Goal: Task Accomplishment & Management: Complete application form

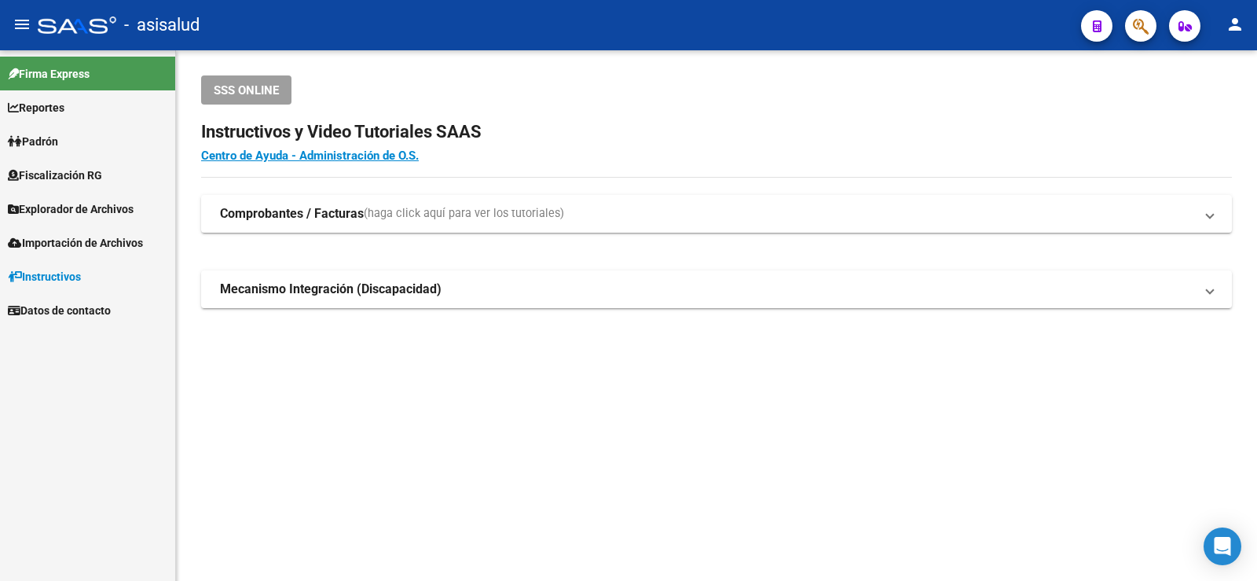
click at [90, 149] on link "Padrón" at bounding box center [87, 141] width 175 height 34
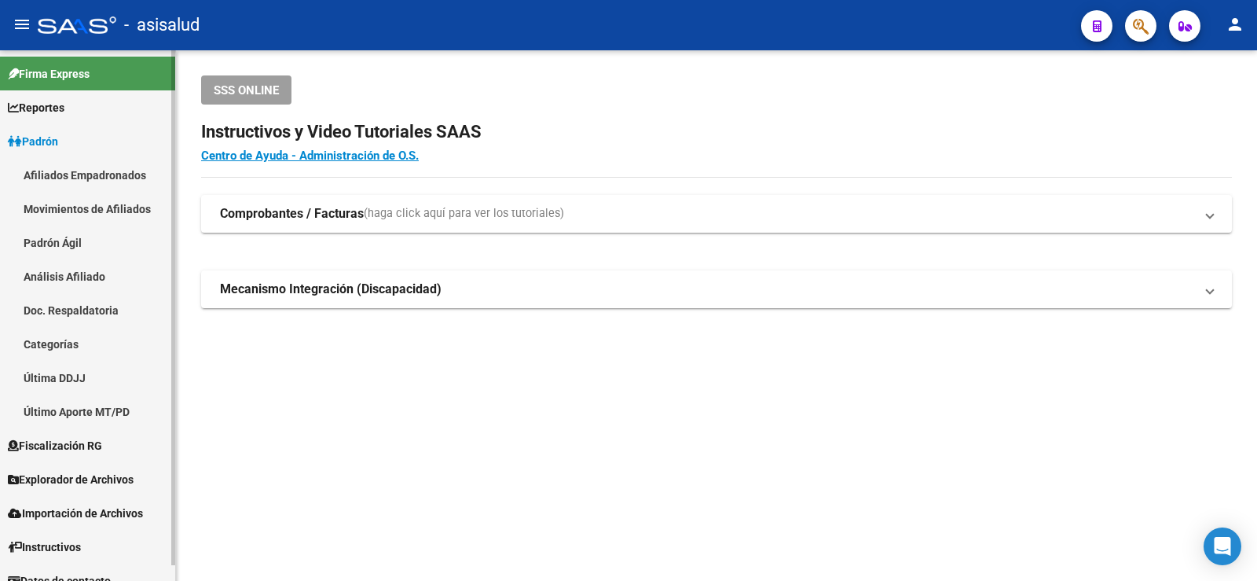
click at [50, 285] on link "Análisis Afiliado" at bounding box center [87, 276] width 175 height 34
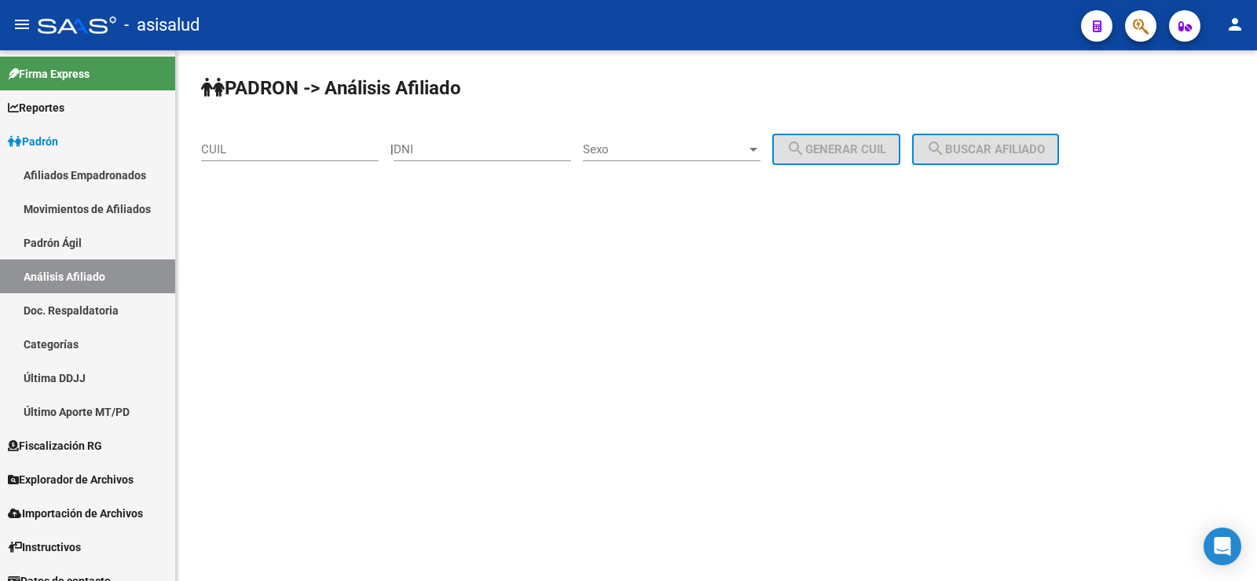
click at [255, 138] on div "CUIL" at bounding box center [290, 144] width 178 height 34
paste input "20-34213139-6"
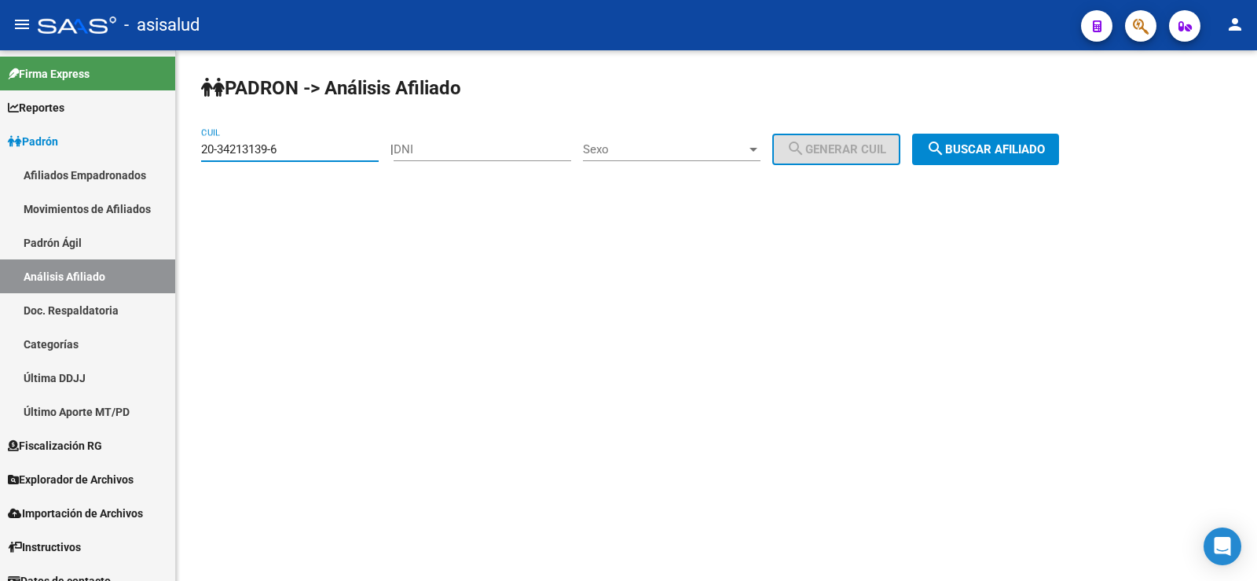
type input "20-34213139-6"
click at [945, 153] on mat-icon "search" at bounding box center [935, 148] width 19 height 19
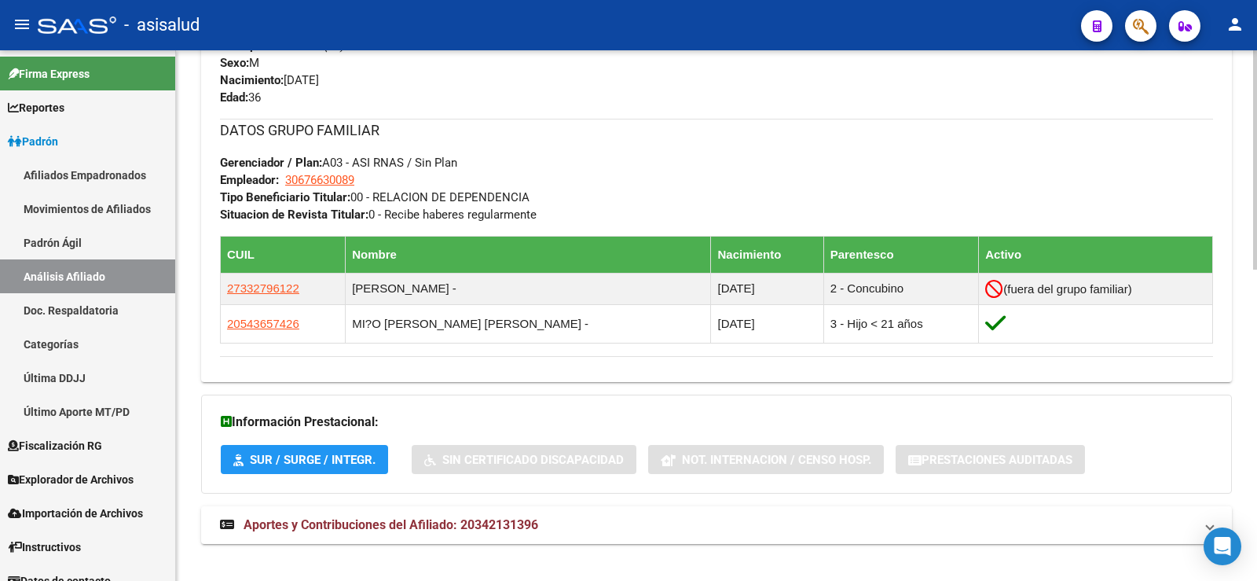
scroll to position [751, 0]
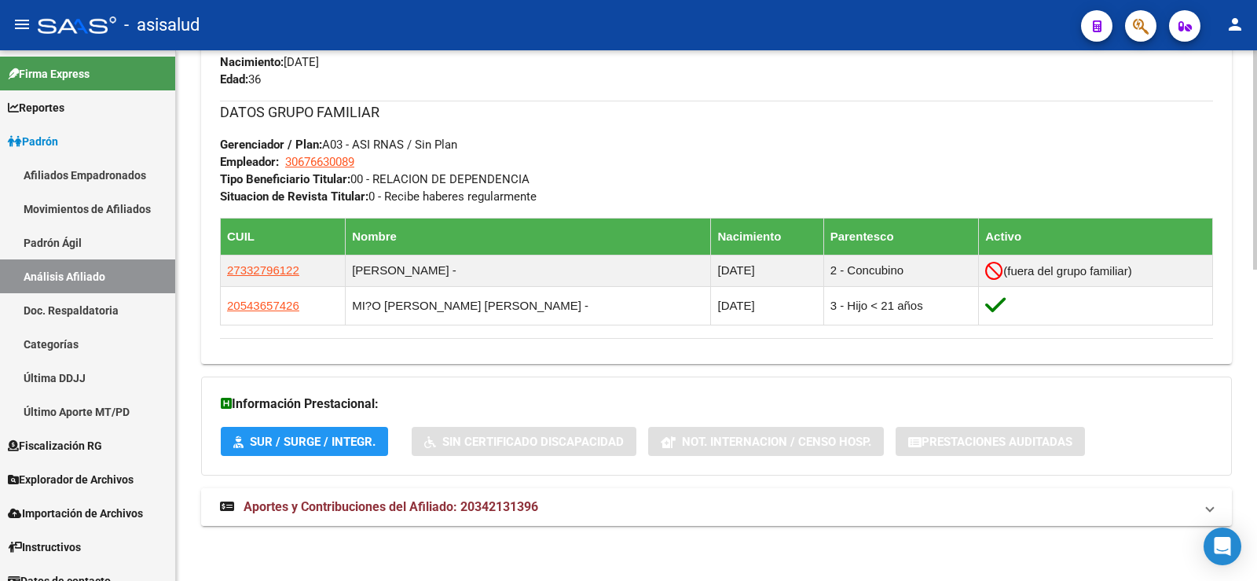
click at [486, 506] on span "Aportes y Contribuciones del Afiliado: 20342131396" at bounding box center [391, 506] width 295 height 15
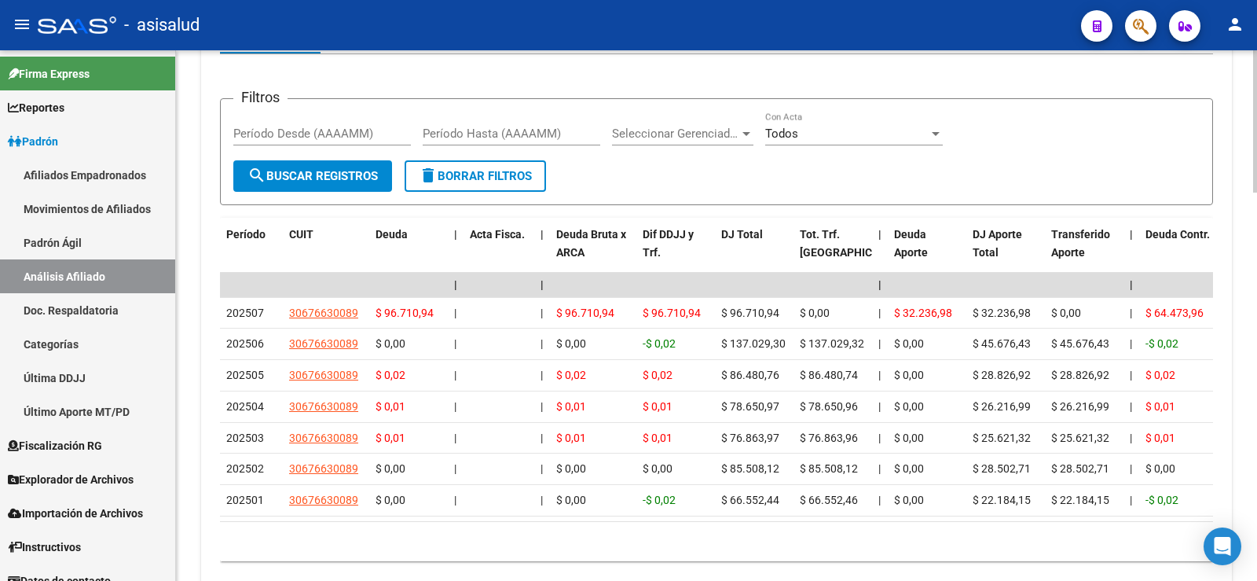
scroll to position [1380, 0]
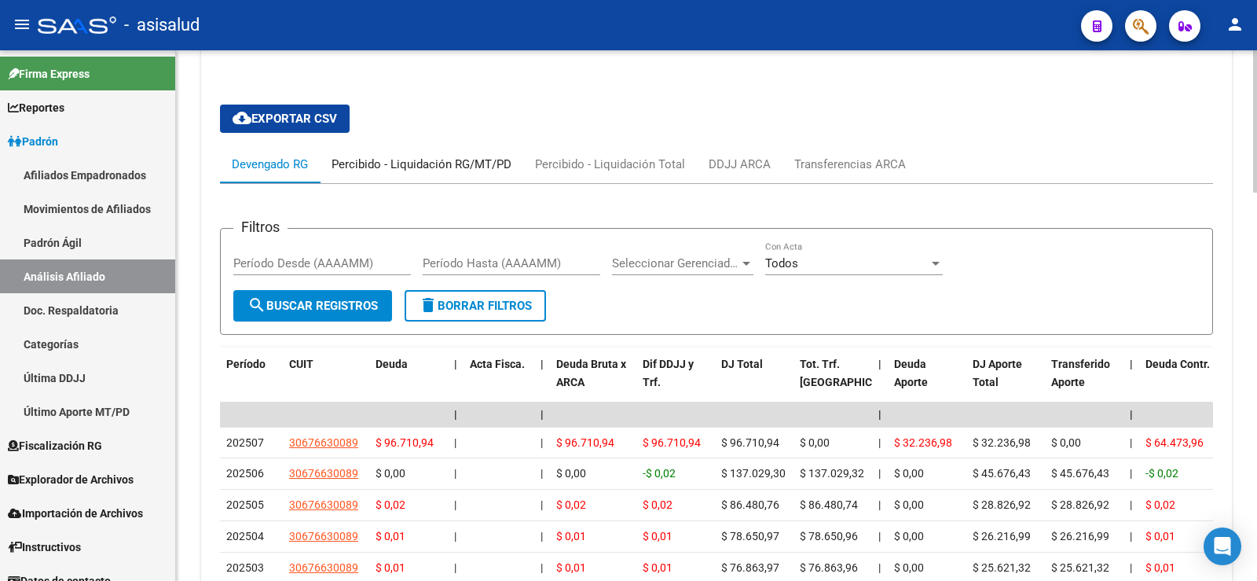
click at [506, 152] on div "Percibido - Liquidación RG/MT/PD" at bounding box center [422, 164] width 204 height 38
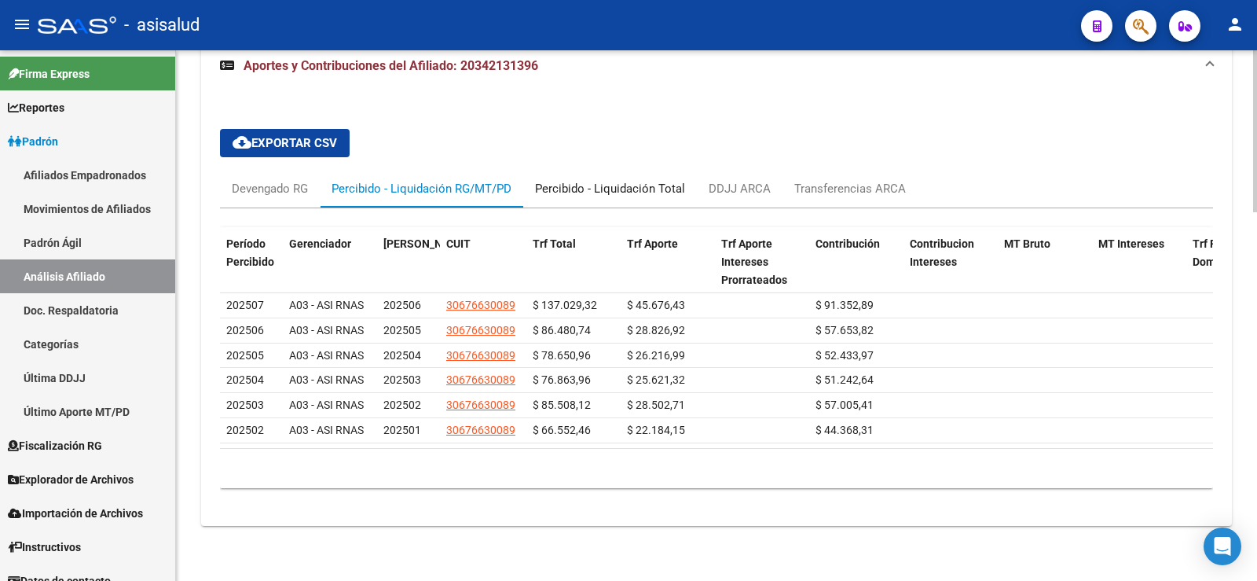
click at [595, 180] on div "Percibido - Liquidación Total" at bounding box center [610, 188] width 150 height 17
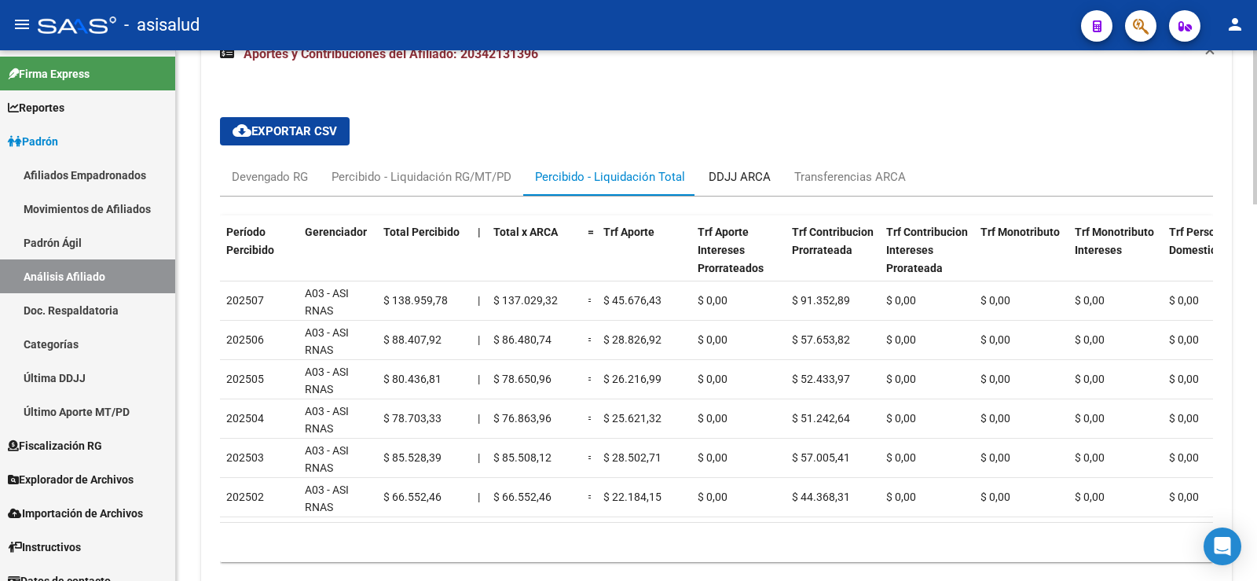
click at [704, 168] on div "DDJJ ARCA" at bounding box center [740, 177] width 86 height 38
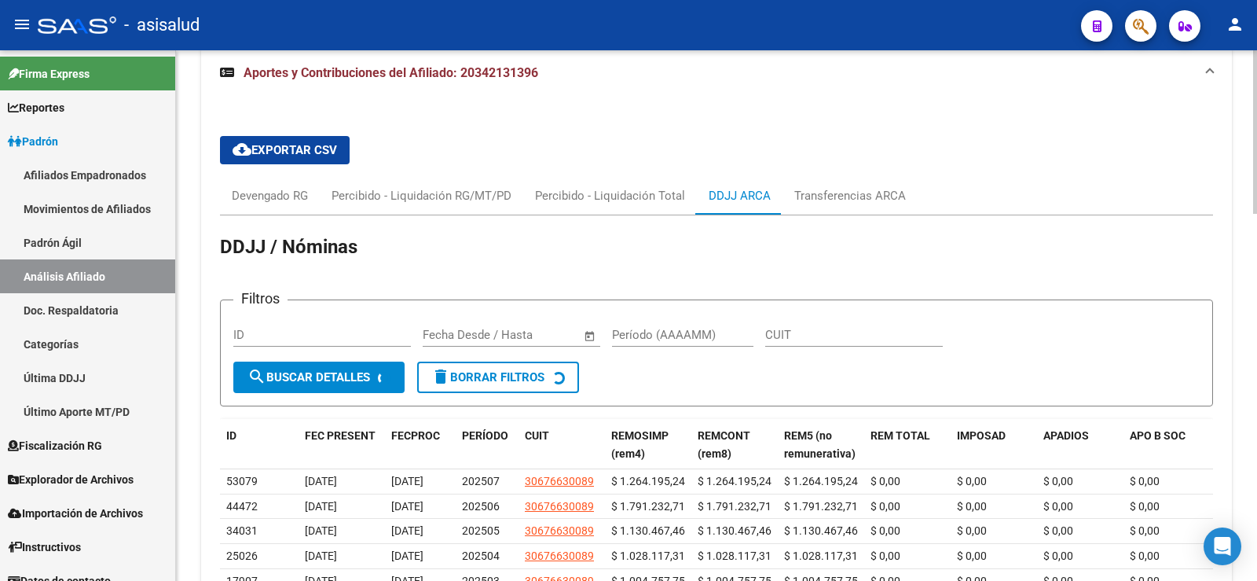
scroll to position [1210, 0]
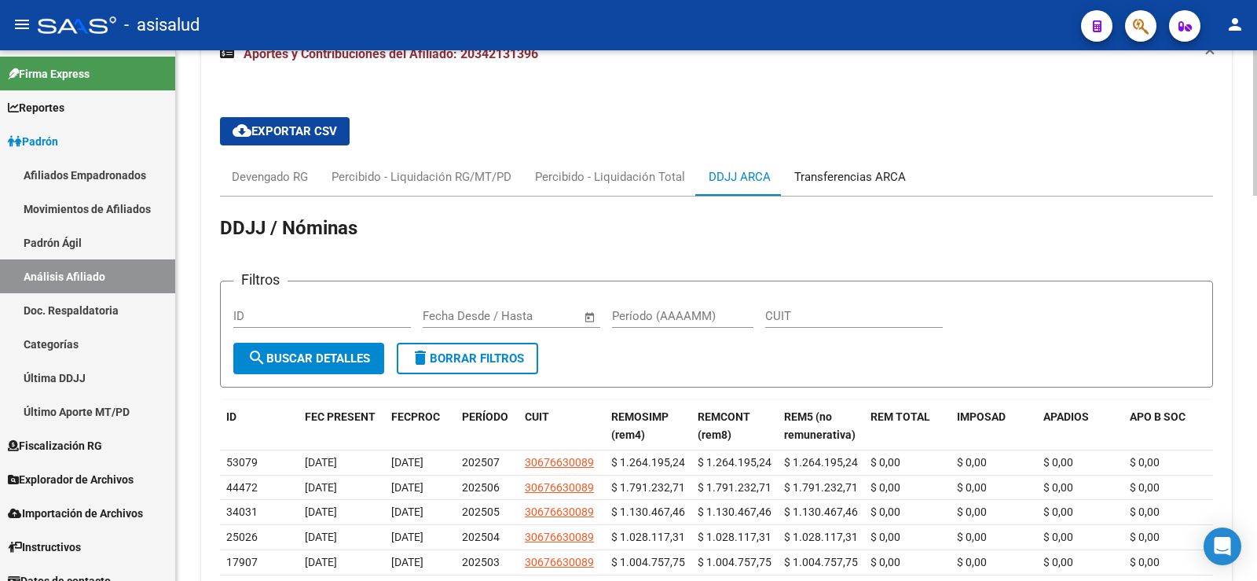
click at [820, 184] on div "Transferencias ARCA" at bounding box center [850, 176] width 112 height 17
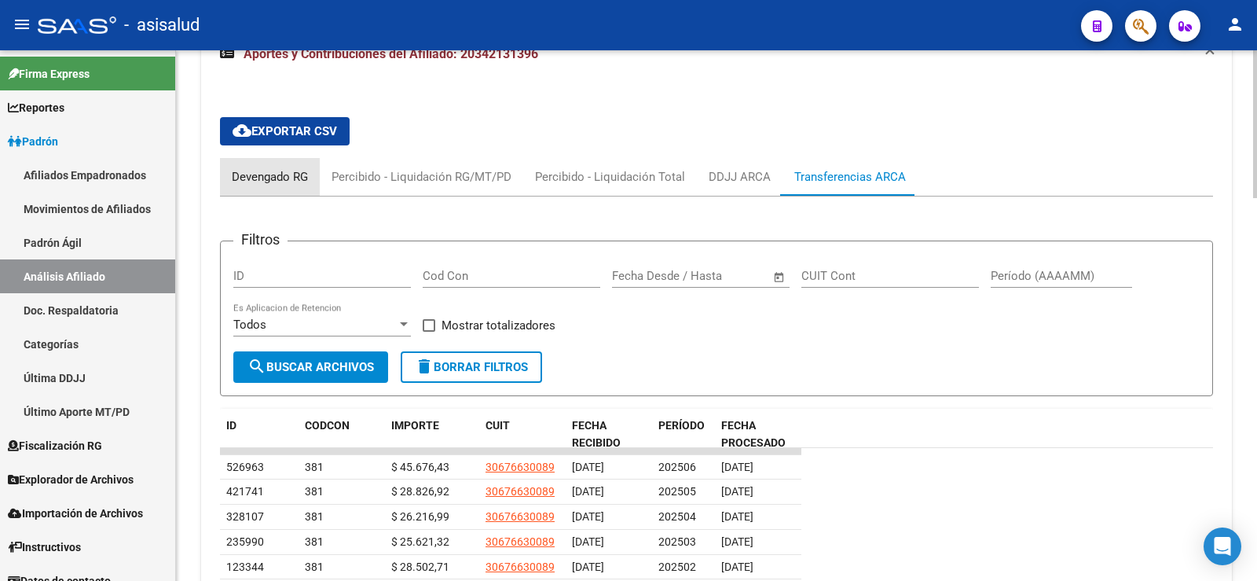
click at [238, 185] on div "Devengado RG" at bounding box center [270, 176] width 76 height 17
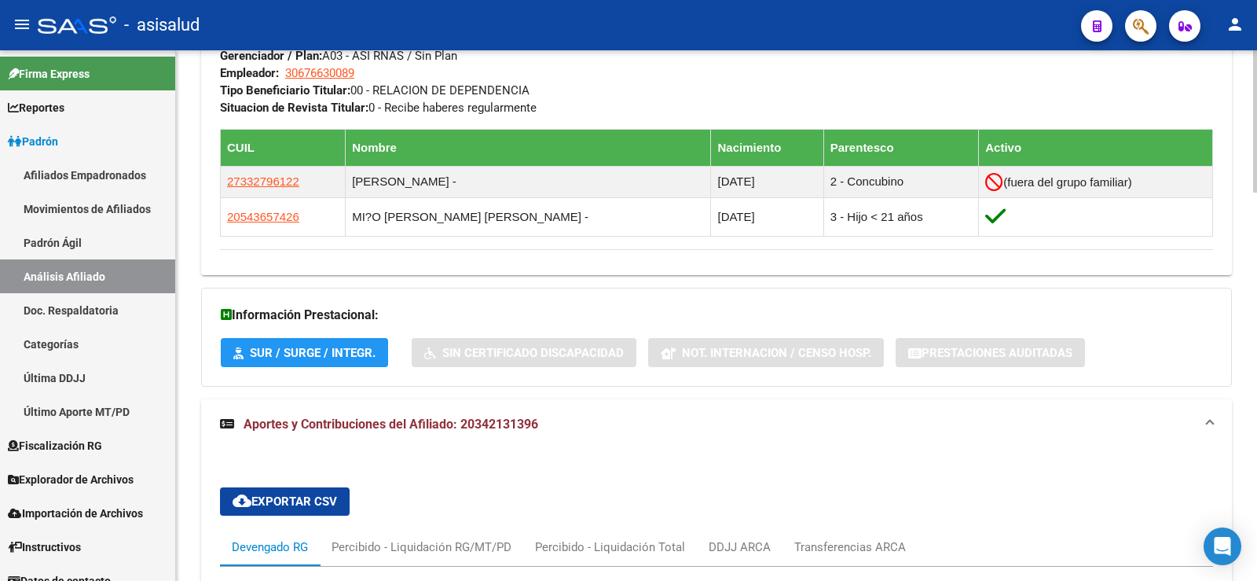
scroll to position [814, 0]
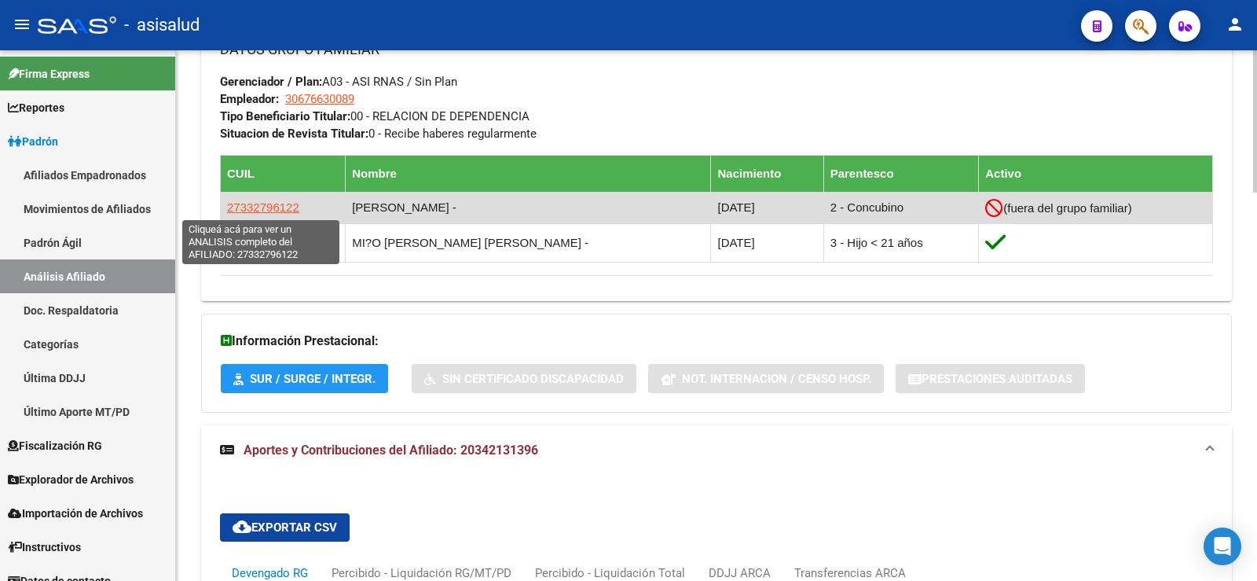
click at [244, 203] on span "27332796122" at bounding box center [263, 206] width 72 height 13
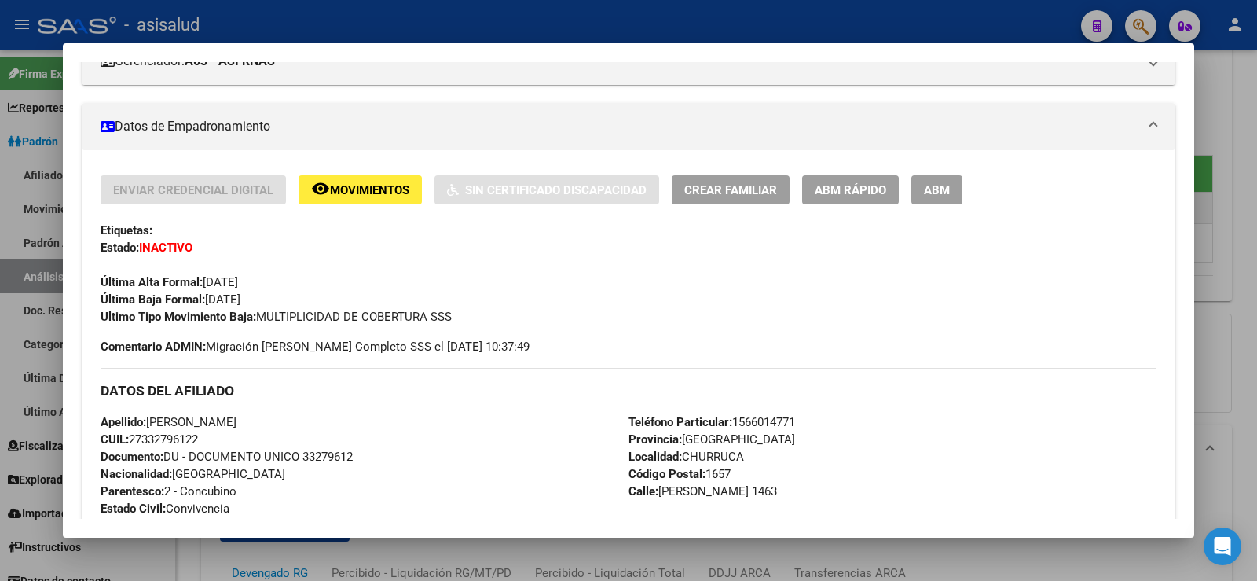
scroll to position [236, 0]
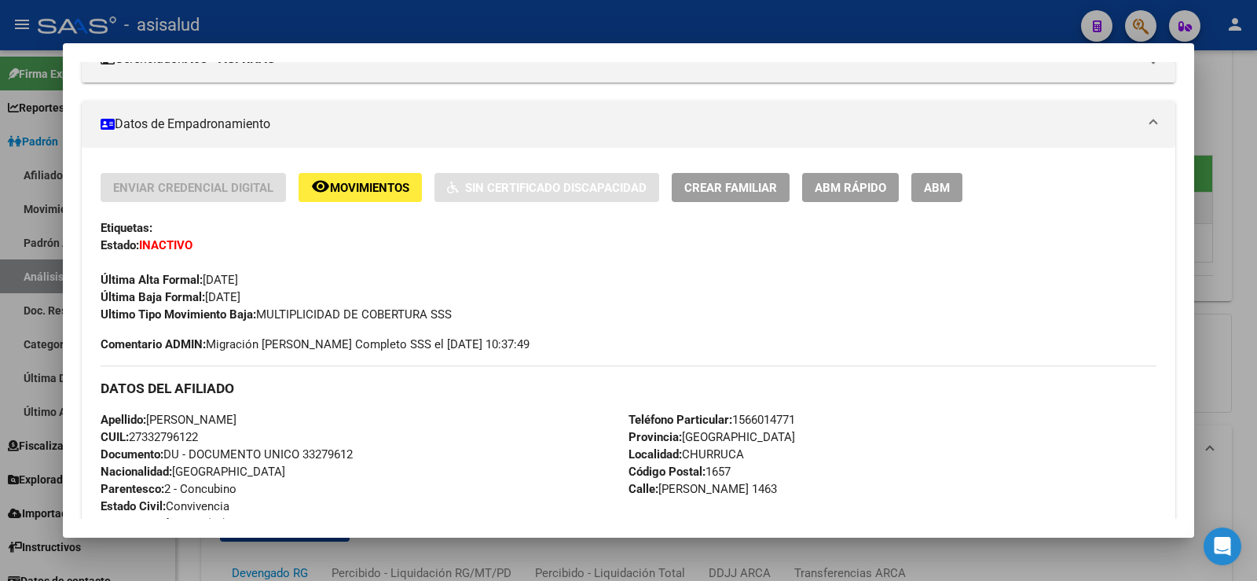
click at [857, 185] on span "ABM Rápido" at bounding box center [851, 188] width 72 height 14
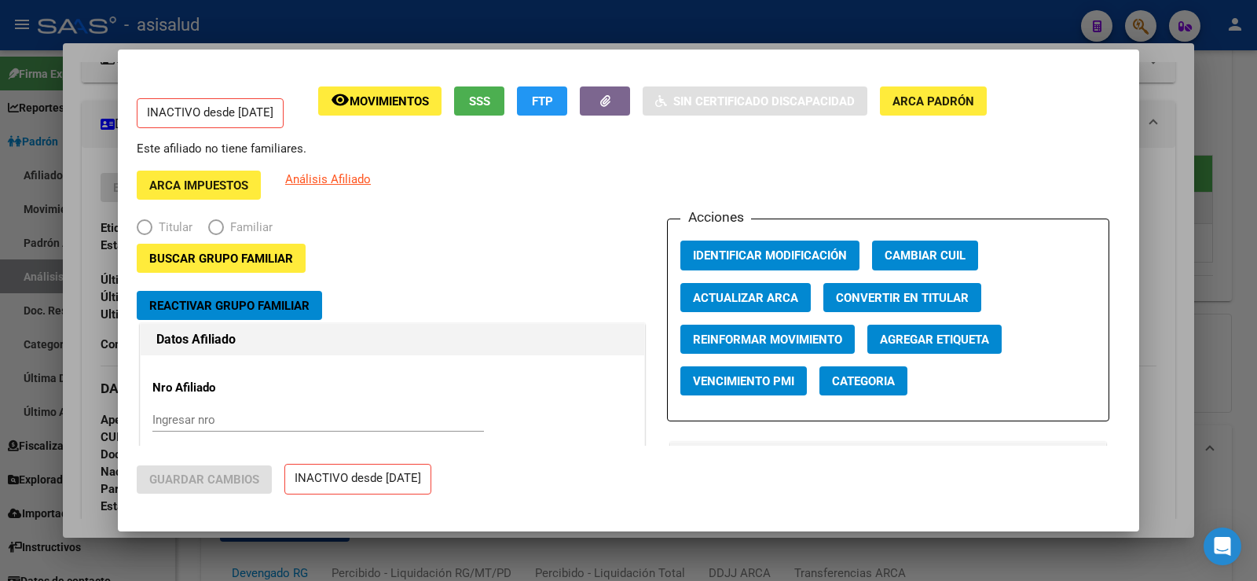
radio input "true"
click at [291, 306] on span "Reactivar Grupo Familiar" at bounding box center [229, 306] width 160 height 14
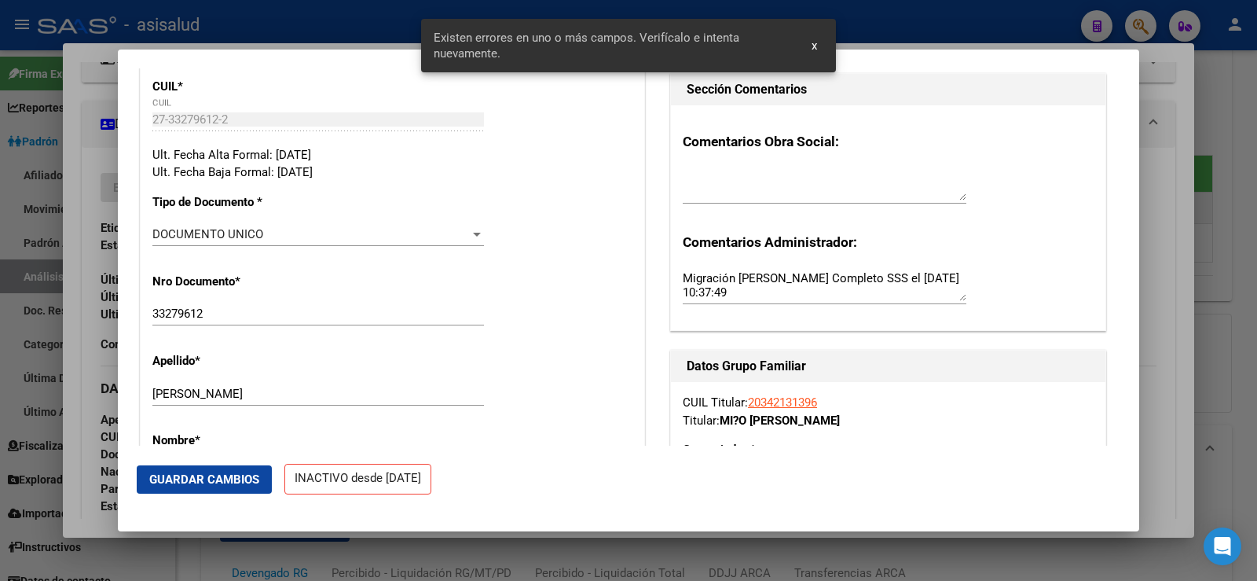
scroll to position [157, 0]
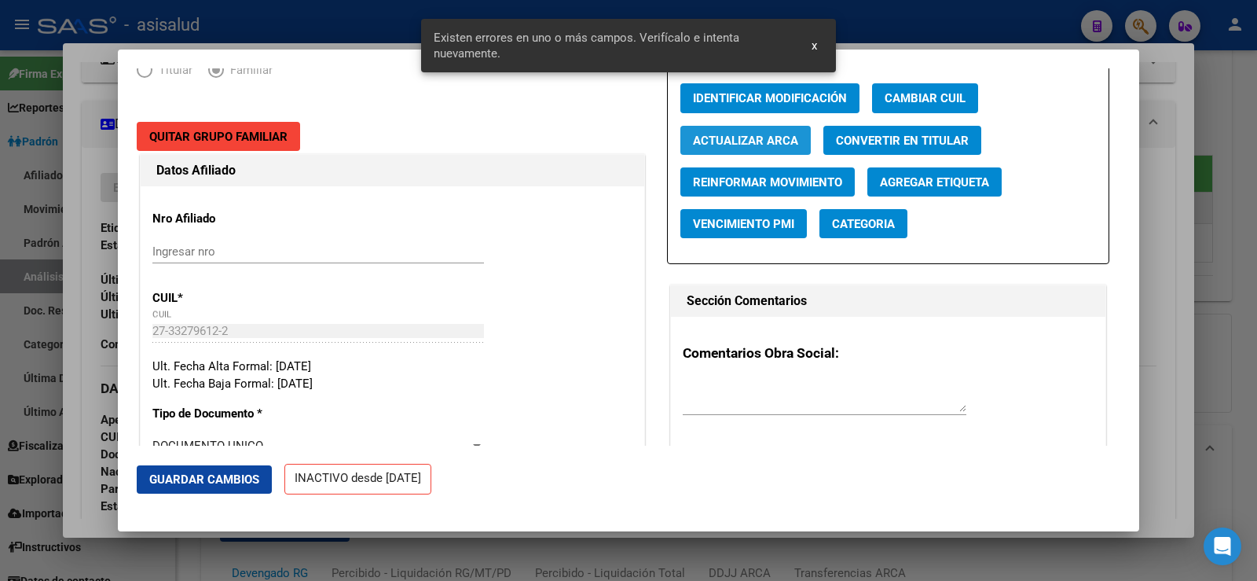
click at [765, 145] on span "Actualizar ARCA" at bounding box center [745, 141] width 105 height 14
type input "MANSILLA"
type input "[PERSON_NAME]"
type input "CHURRUCA"
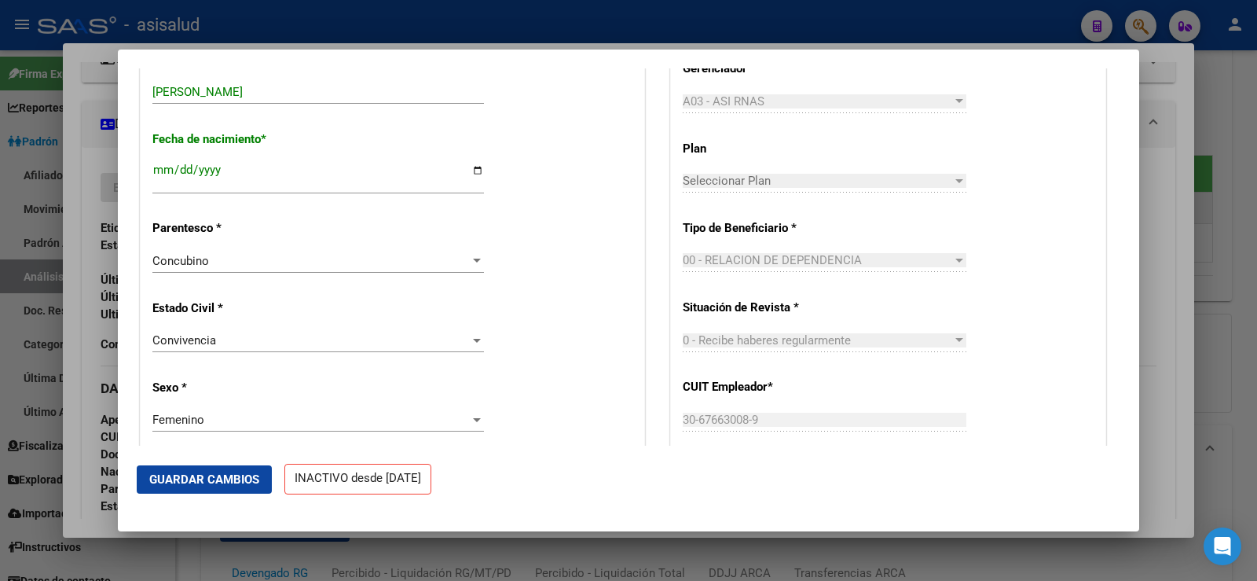
scroll to position [707, 0]
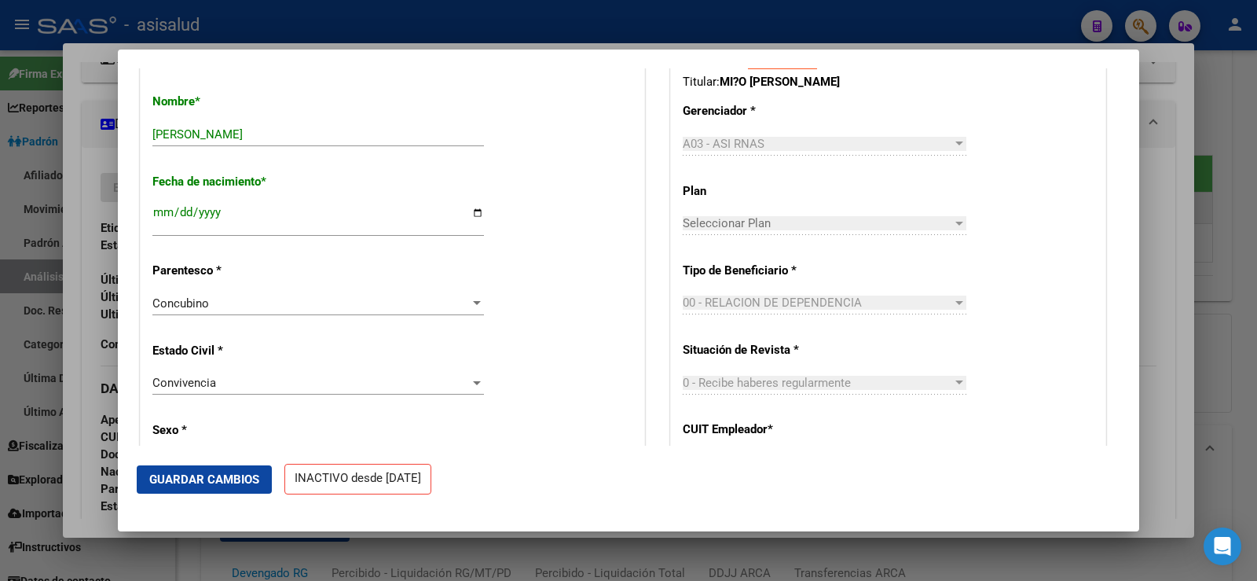
click at [253, 479] on span "Guardar Cambios" at bounding box center [204, 479] width 110 height 14
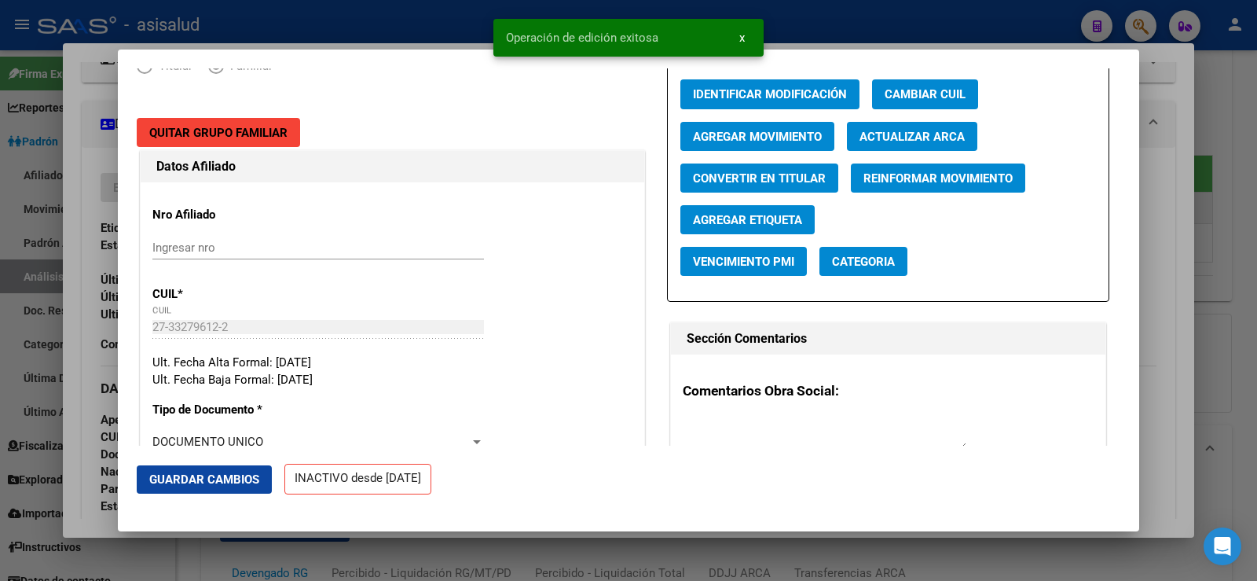
scroll to position [157, 0]
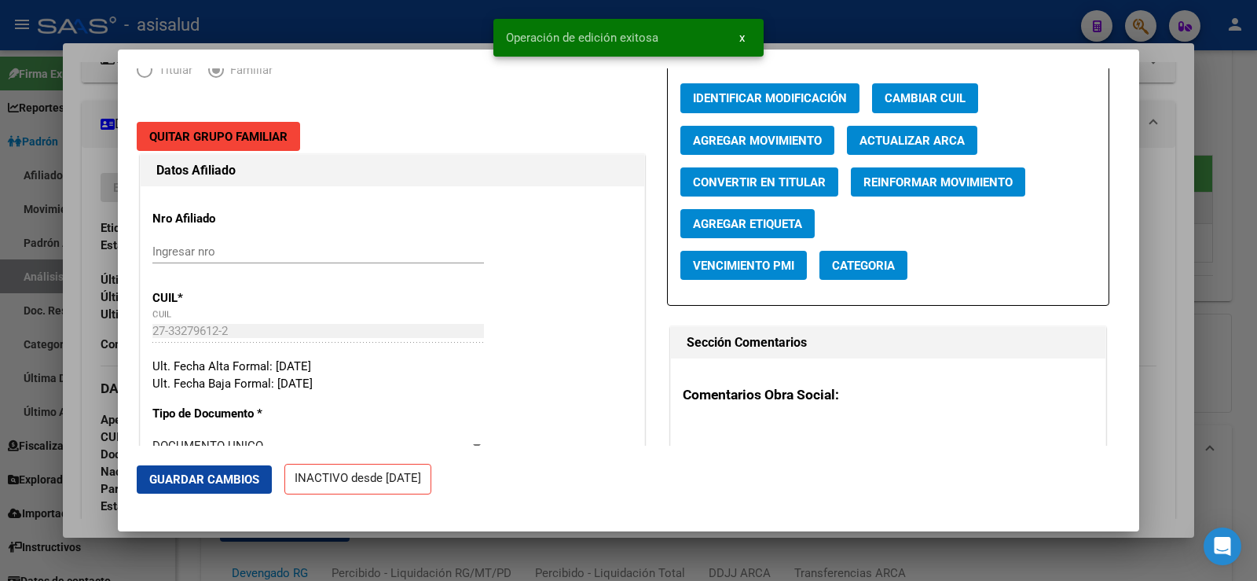
click at [784, 131] on button "Agregar Movimiento" at bounding box center [757, 140] width 154 height 29
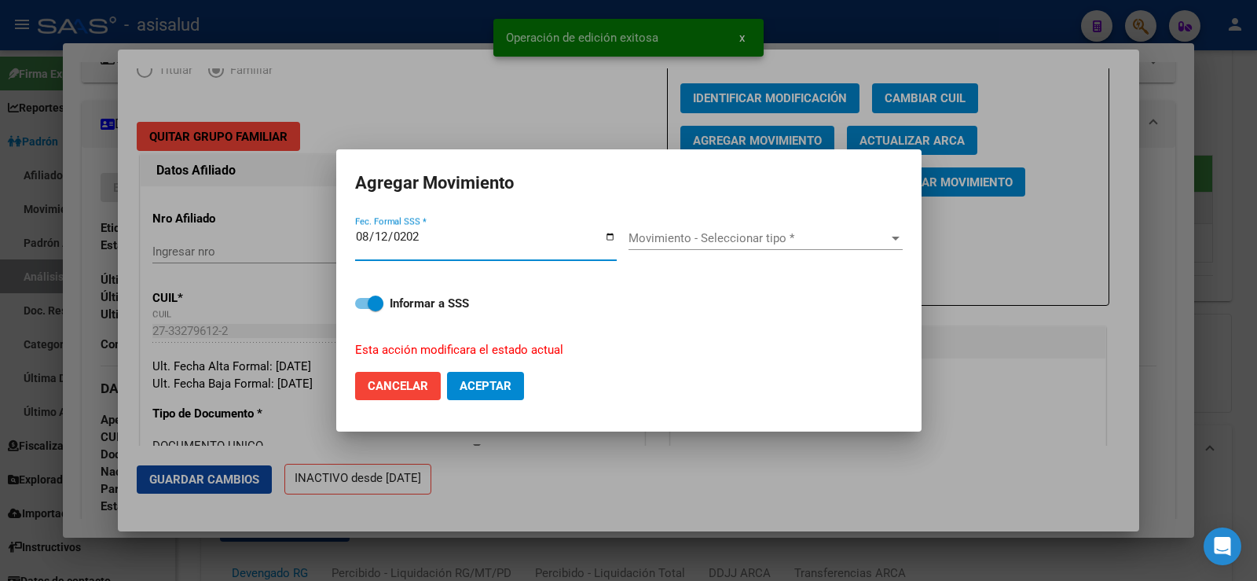
type input "2025-08-12"
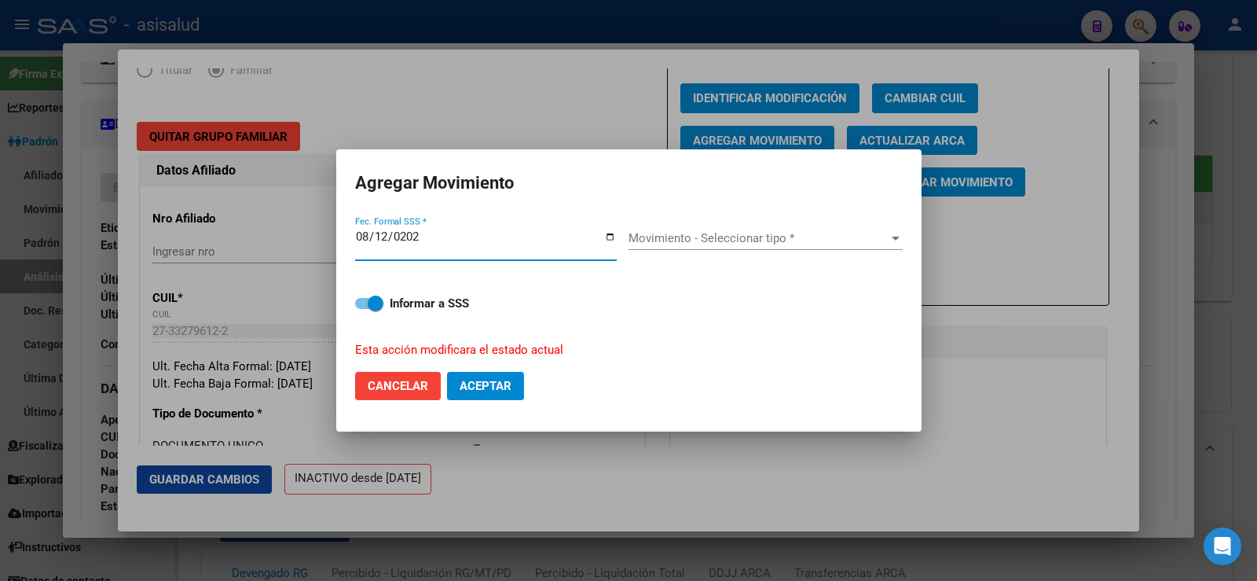
click at [776, 227] on div "Movimiento - Seleccionar tipo * Movimiento - Seleccionar tipo *" at bounding box center [766, 238] width 274 height 24
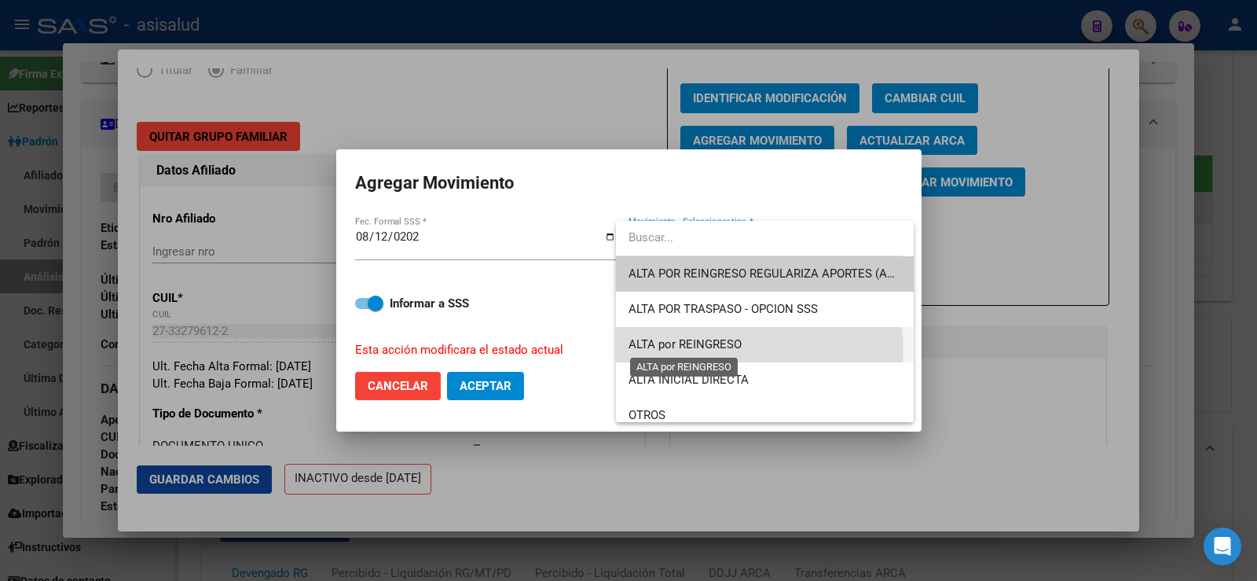
click at [725, 351] on span "ALTA por REINGRESO" at bounding box center [685, 344] width 113 height 14
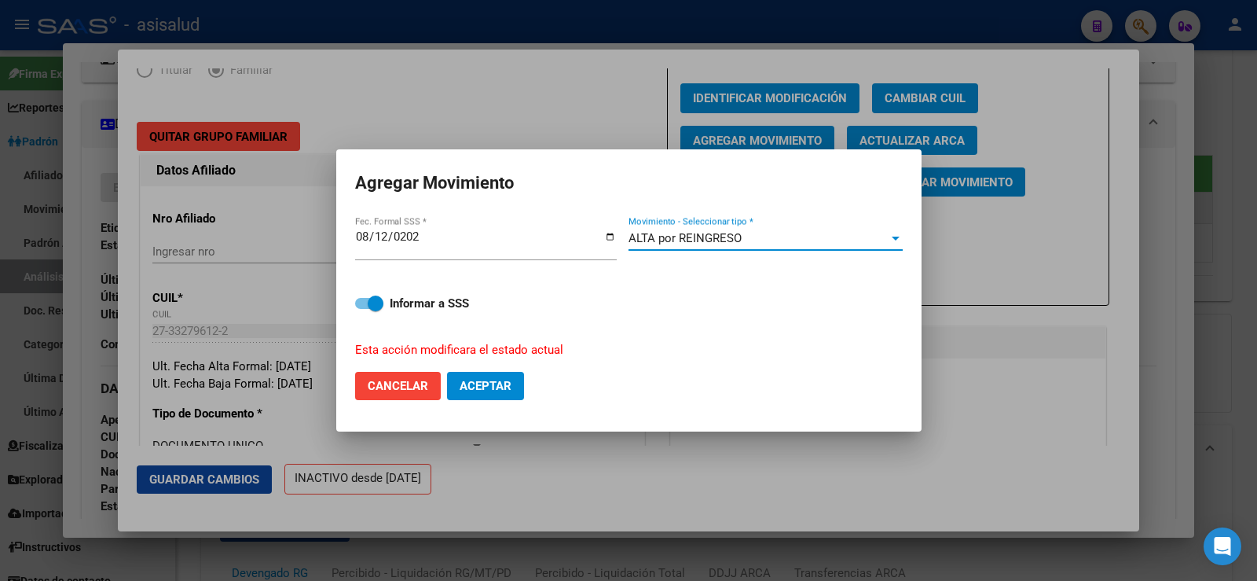
click at [501, 388] on span "Aceptar" at bounding box center [486, 386] width 52 height 14
checkbox input "false"
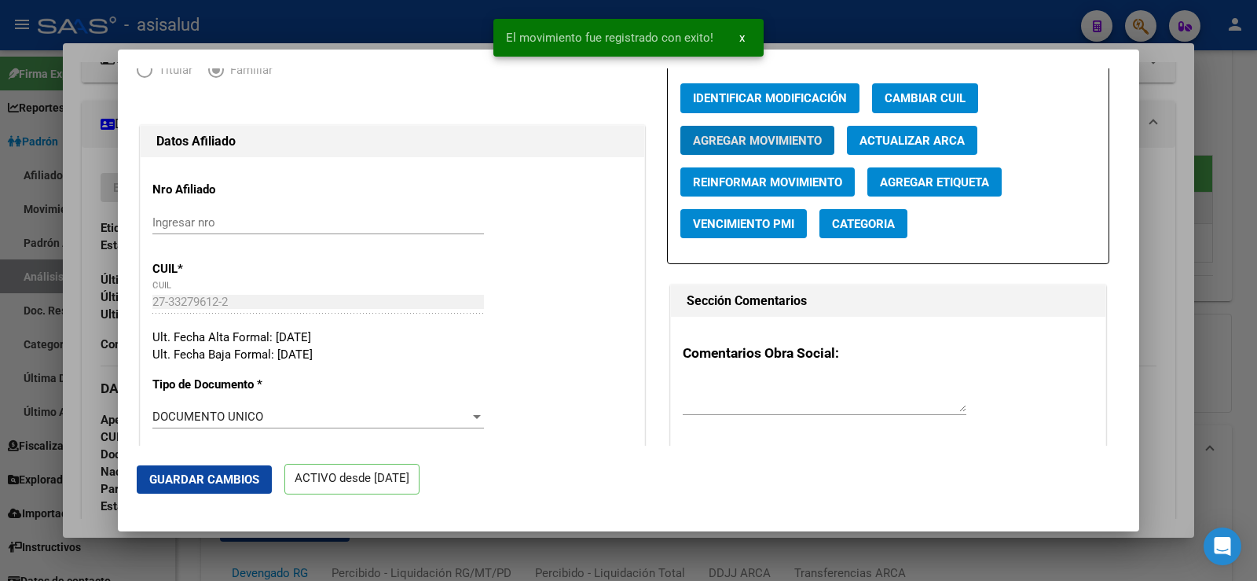
click at [222, 481] on span "Guardar Cambios" at bounding box center [204, 479] width 110 height 14
click at [1154, 259] on div at bounding box center [628, 290] width 1257 height 581
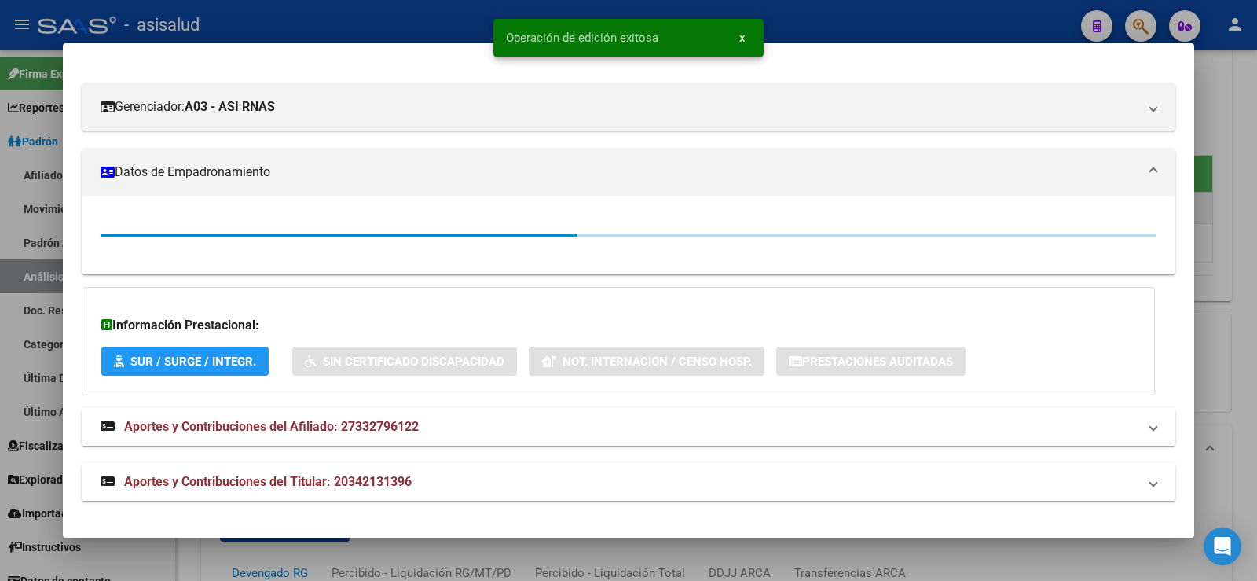
scroll to position [236, 0]
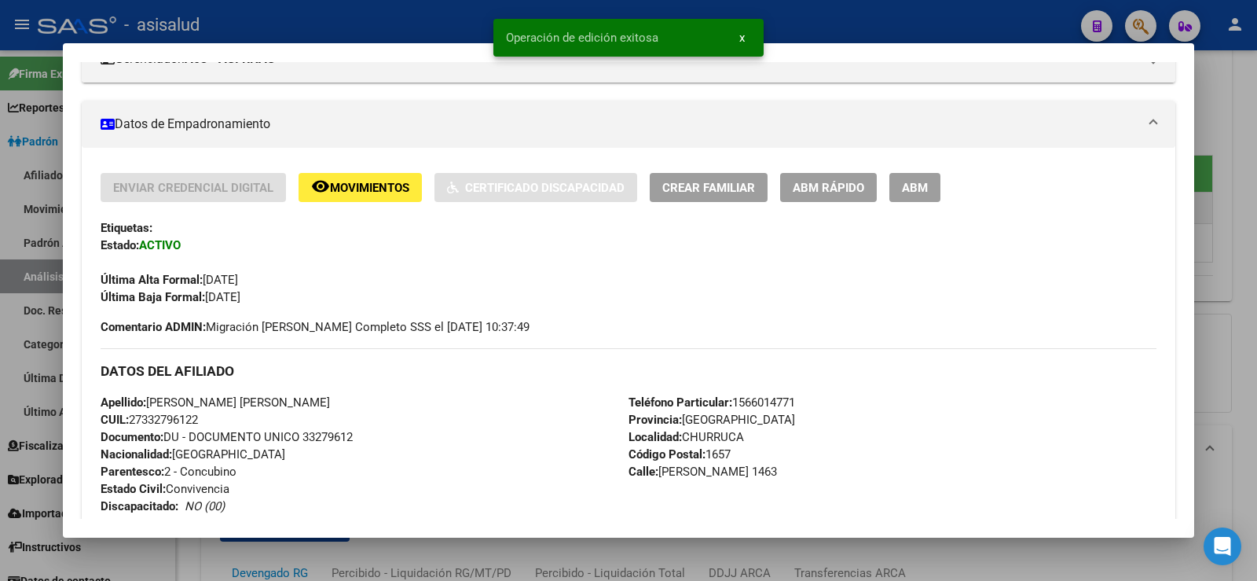
click at [1256, 244] on div at bounding box center [628, 290] width 1257 height 581
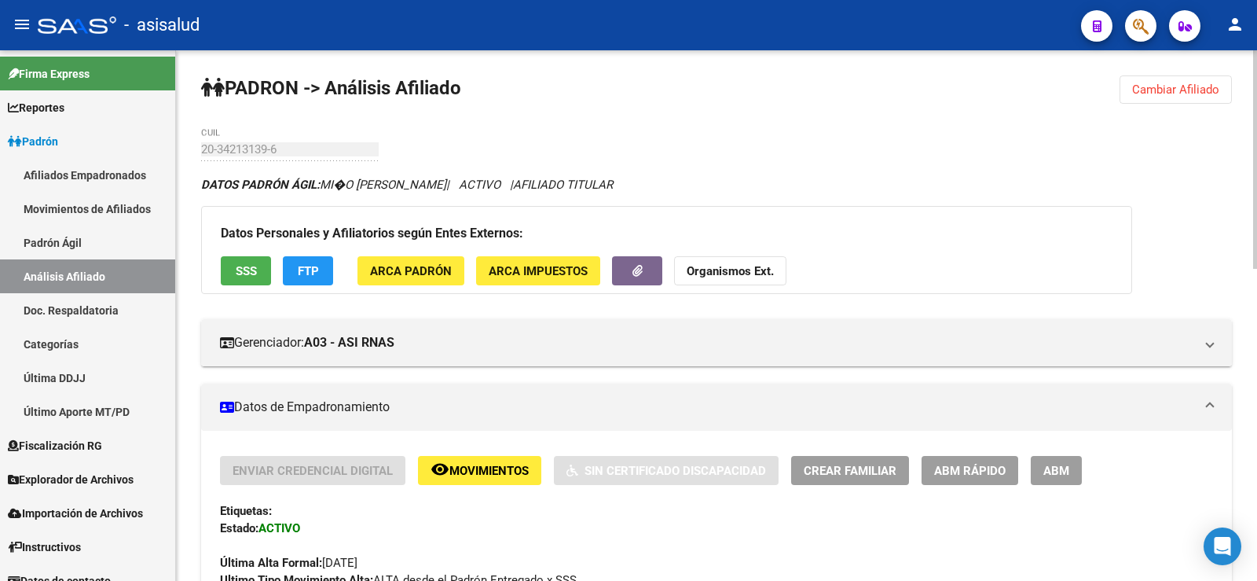
click at [956, 471] on span "ABM Rápido" at bounding box center [970, 471] width 72 height 14
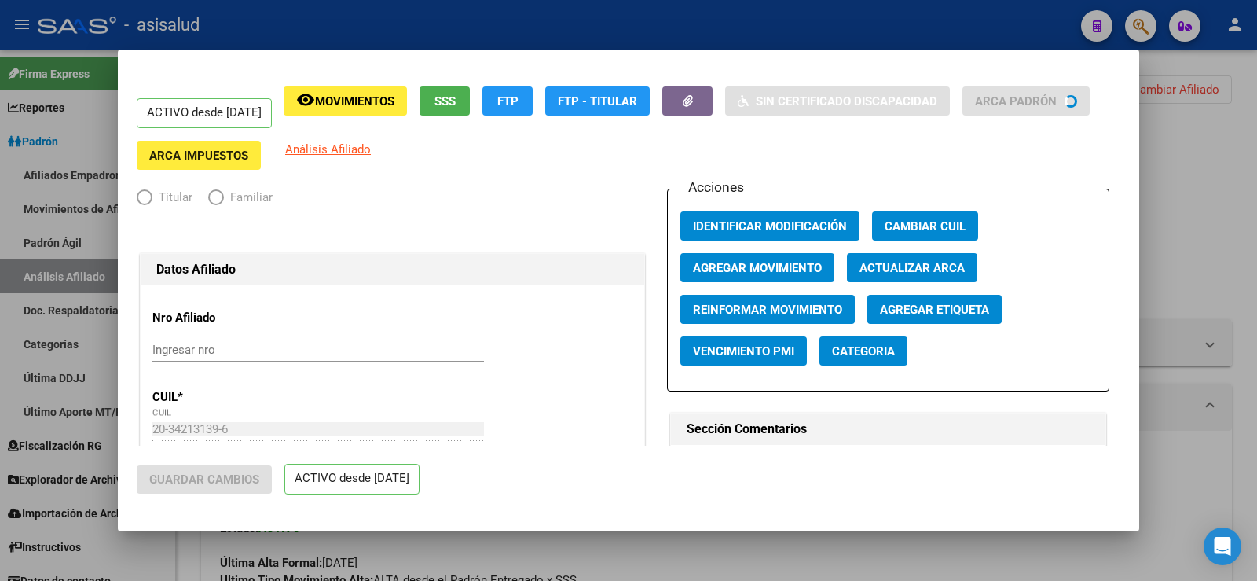
radio input "true"
type input "30-67663008-9"
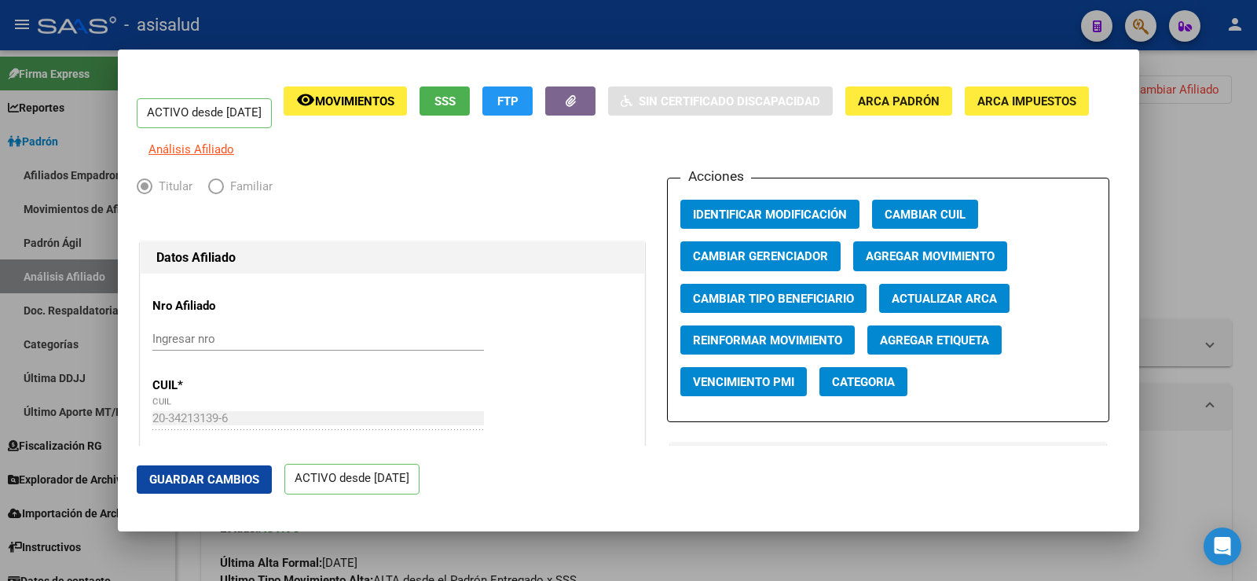
click at [967, 306] on span "Actualizar ARCA" at bounding box center [944, 299] width 105 height 14
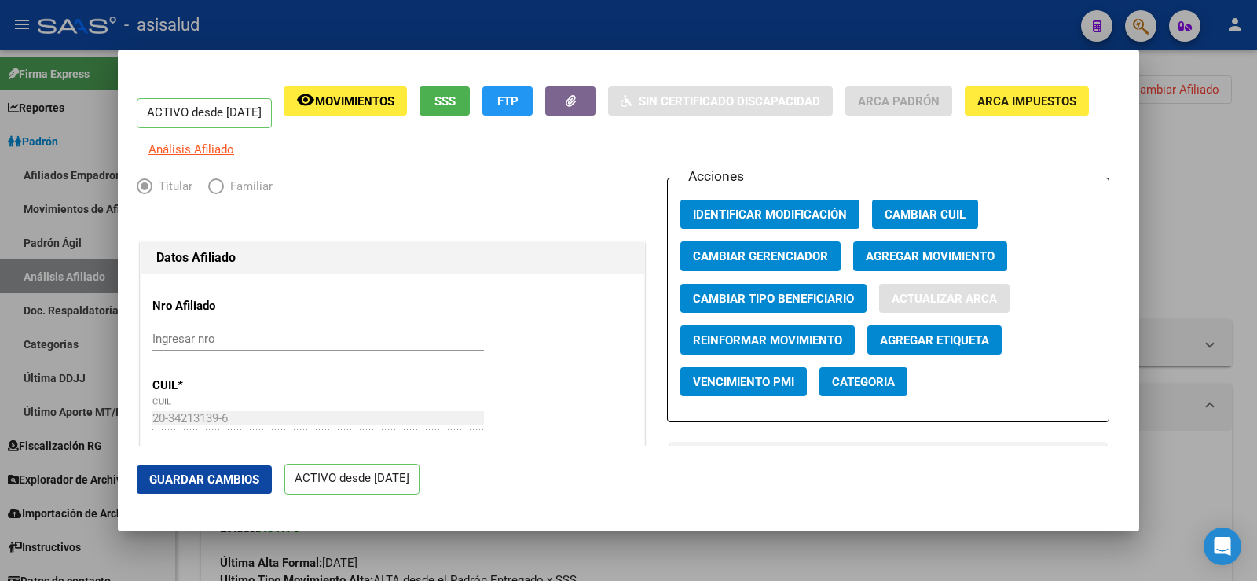
type input "MIÑO"
type input "[PERSON_NAME]"
type input "CHURRUCA"
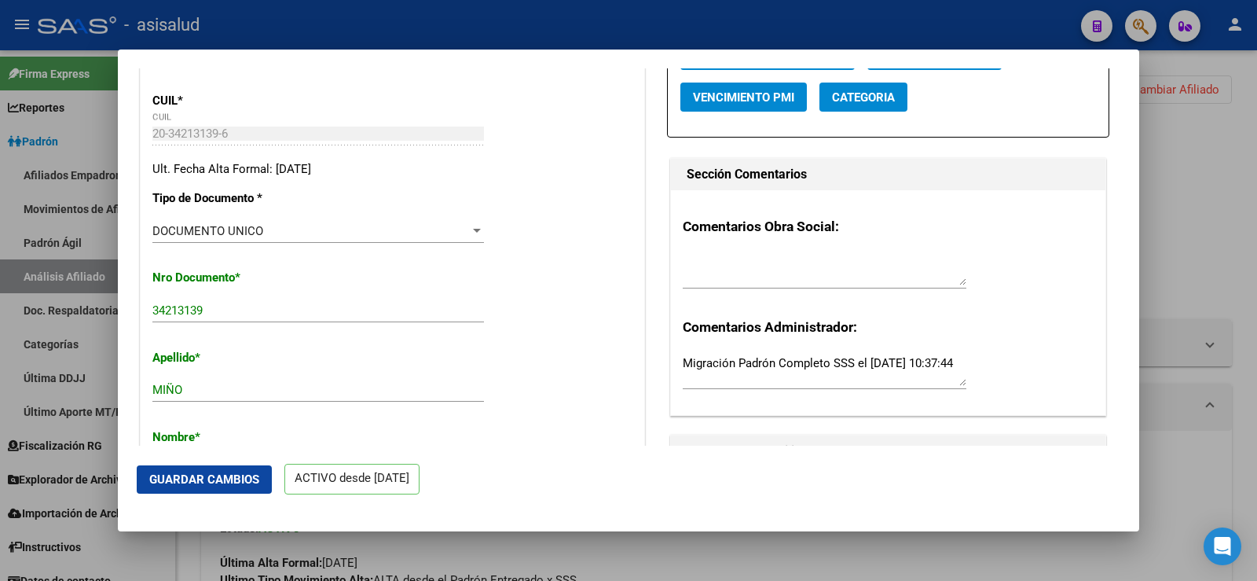
scroll to position [393, 0]
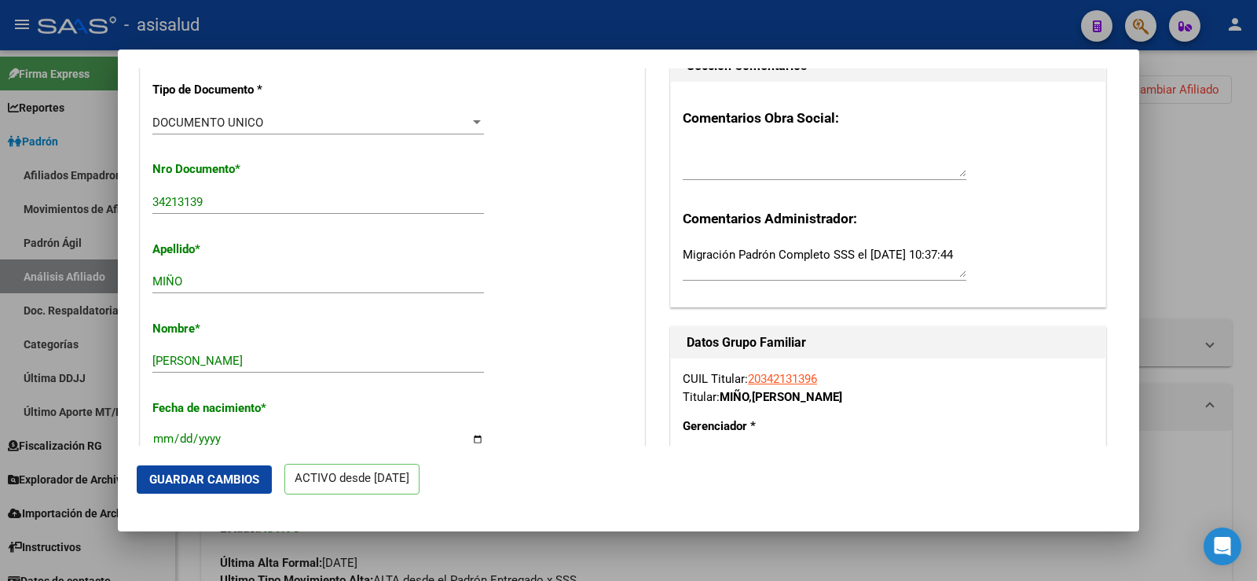
click at [242, 487] on button "Guardar Cambios" at bounding box center [204, 479] width 135 height 28
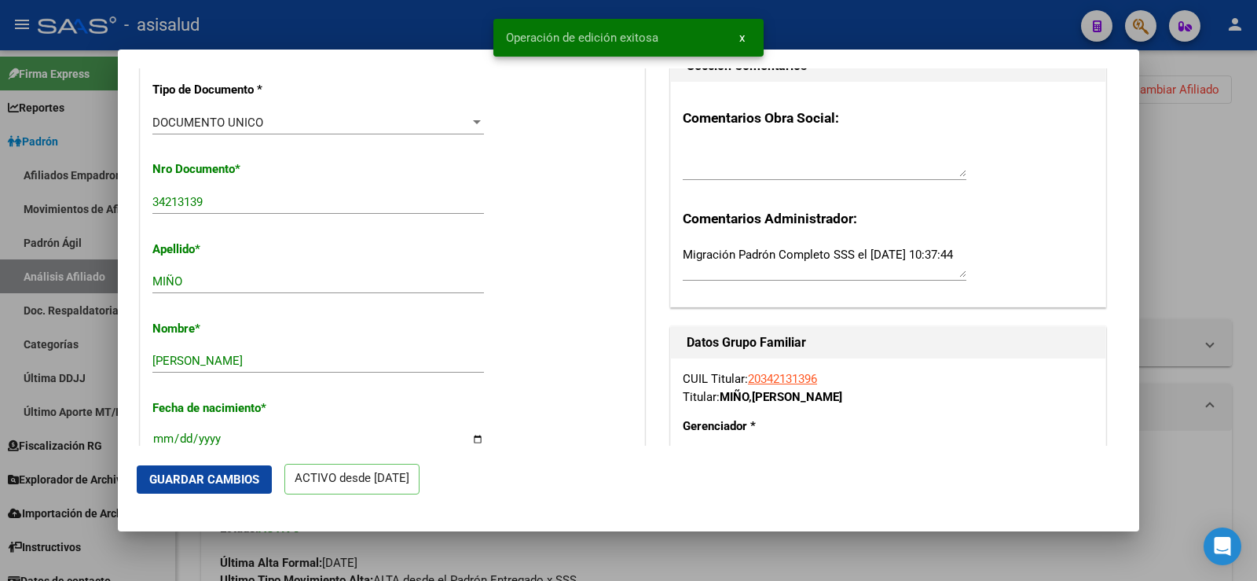
click at [1179, 233] on div at bounding box center [628, 290] width 1257 height 581
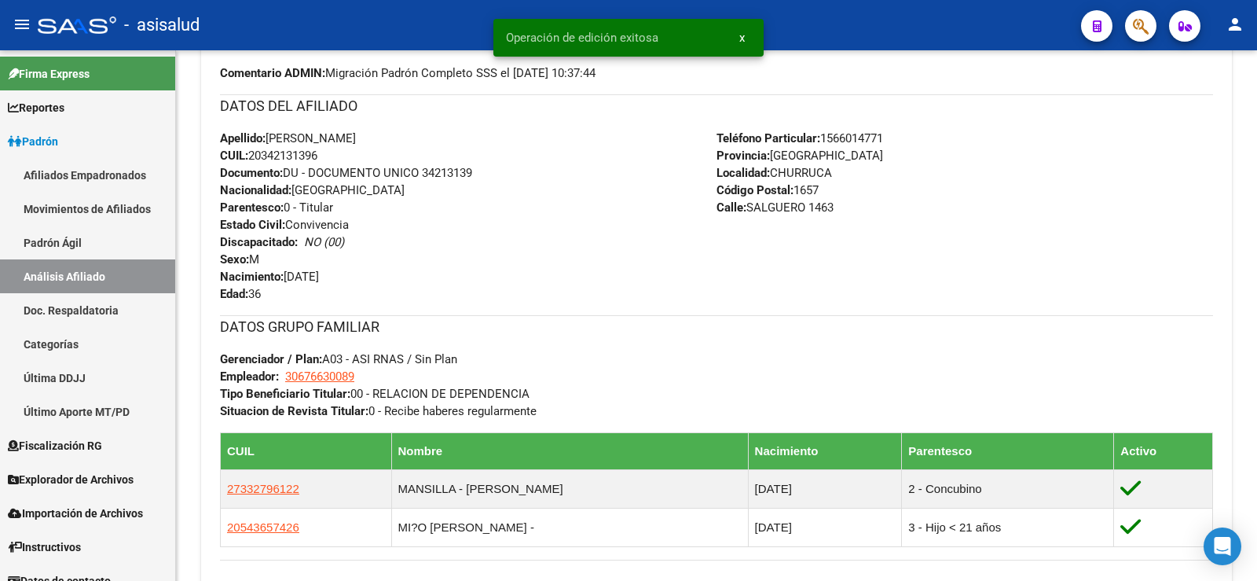
scroll to position [550, 0]
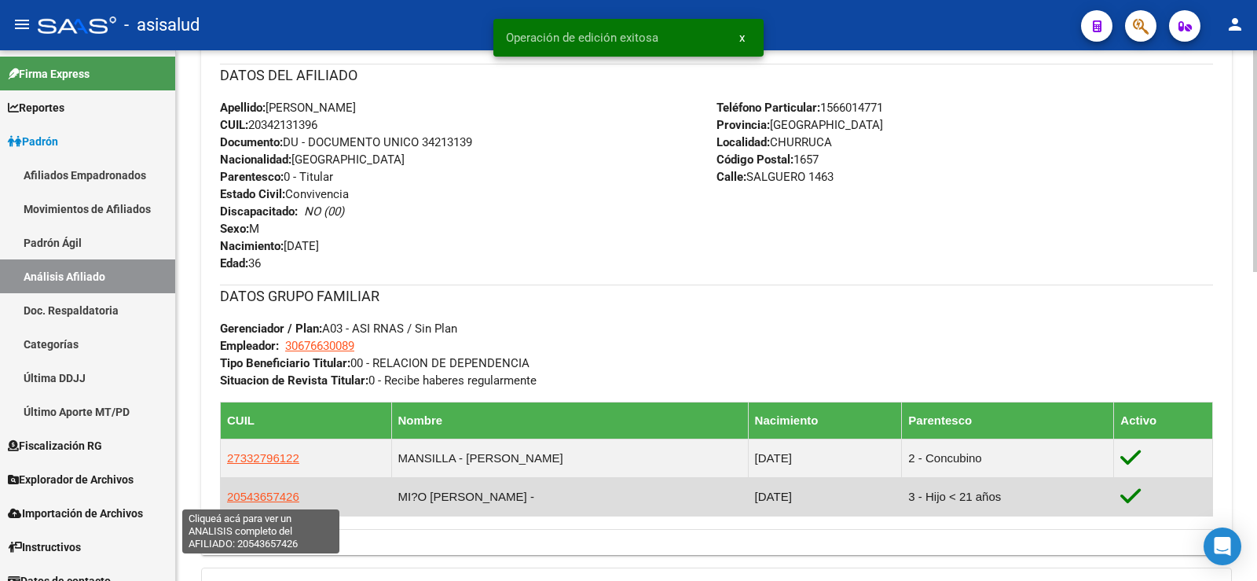
click at [251, 496] on span "20543657426" at bounding box center [263, 496] width 72 height 13
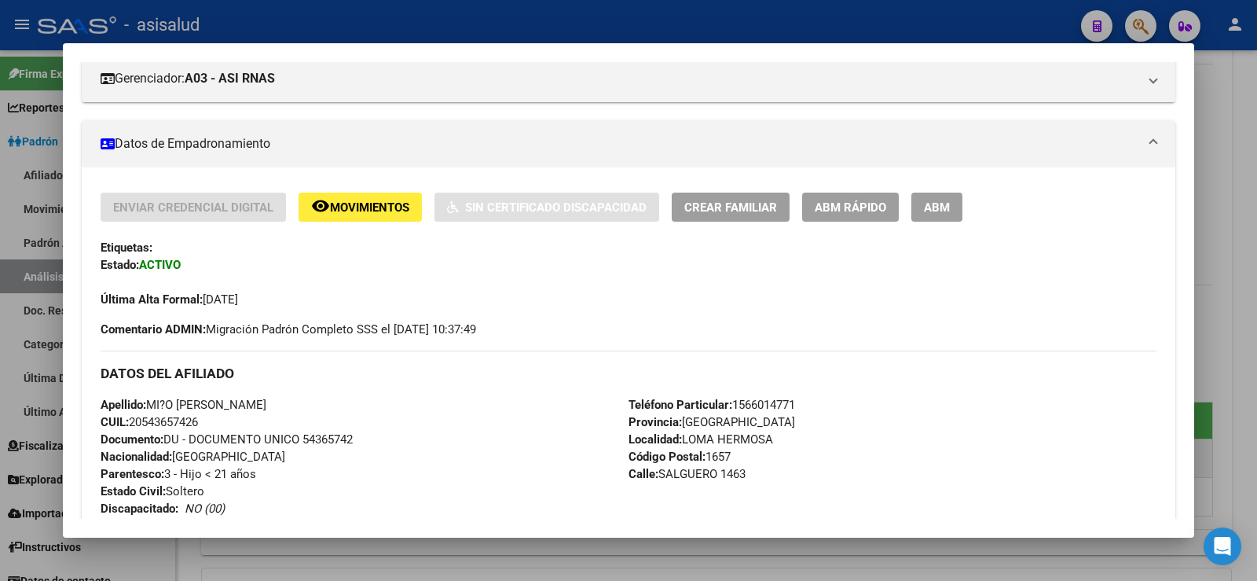
scroll to position [236, 0]
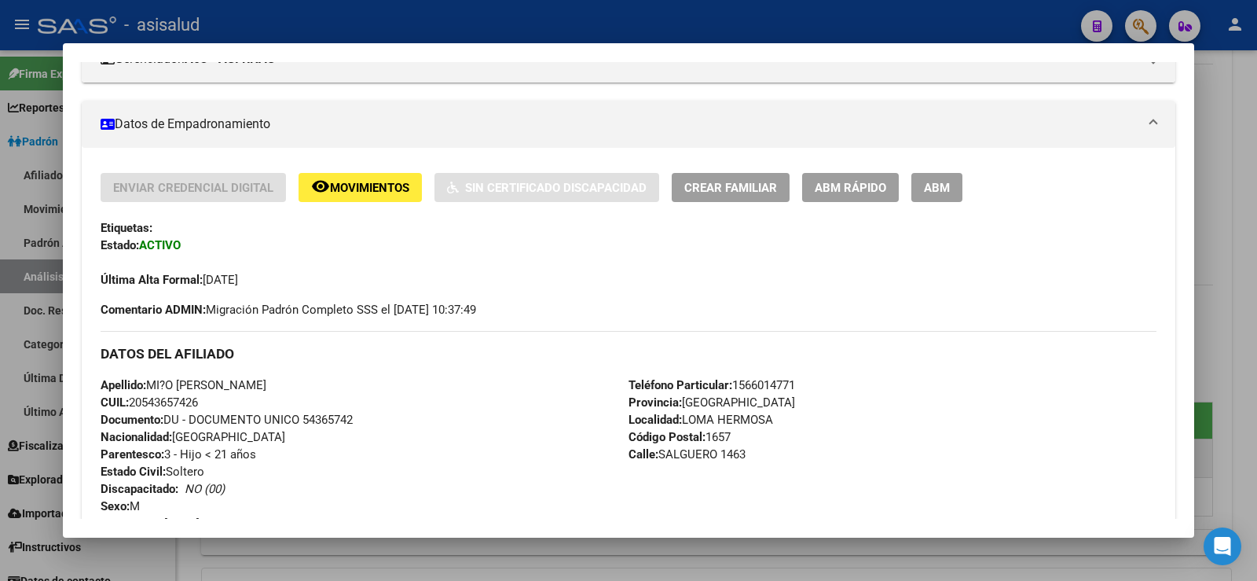
click at [873, 193] on span "ABM Rápido" at bounding box center [851, 188] width 72 height 14
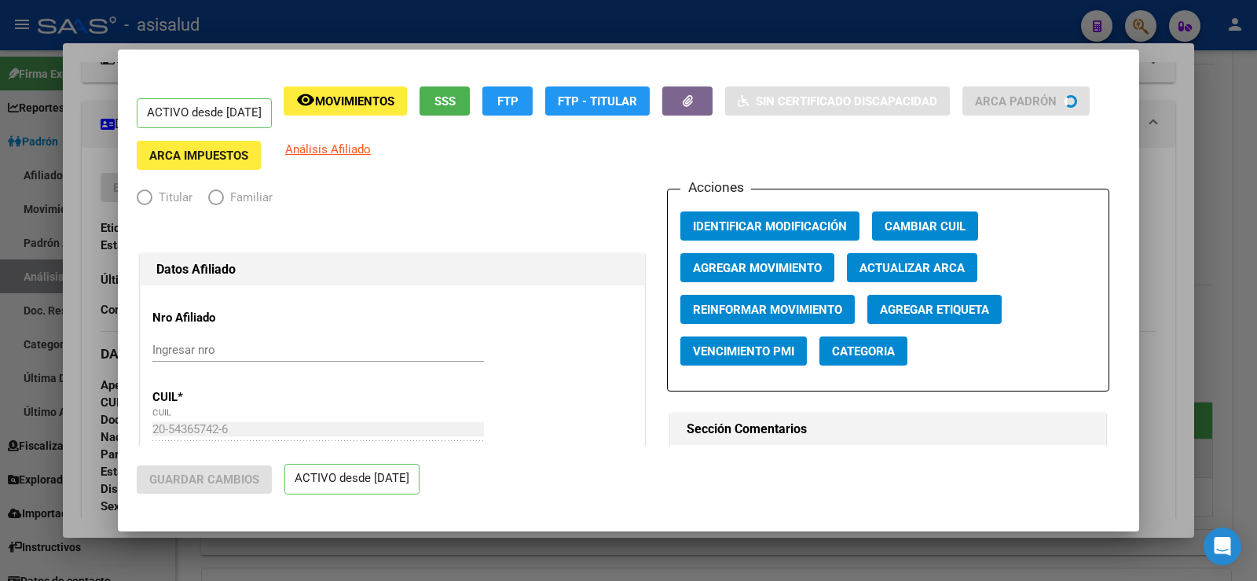
radio input "true"
type input "30-67663008-9"
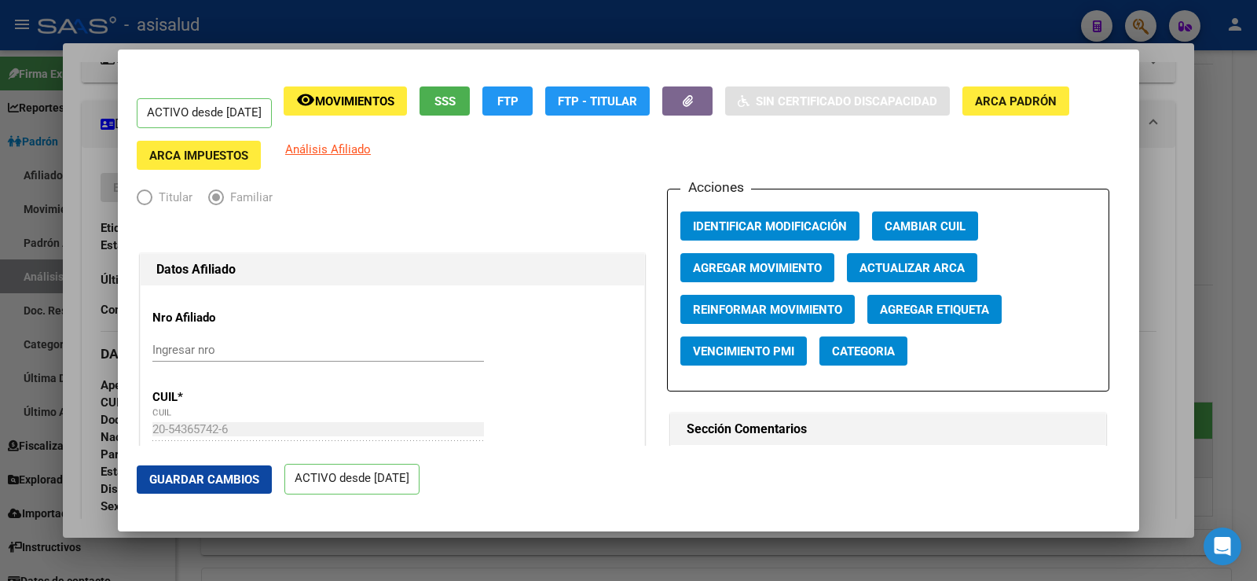
click at [860, 267] on span "Actualizar ARCA" at bounding box center [912, 268] width 105 height 14
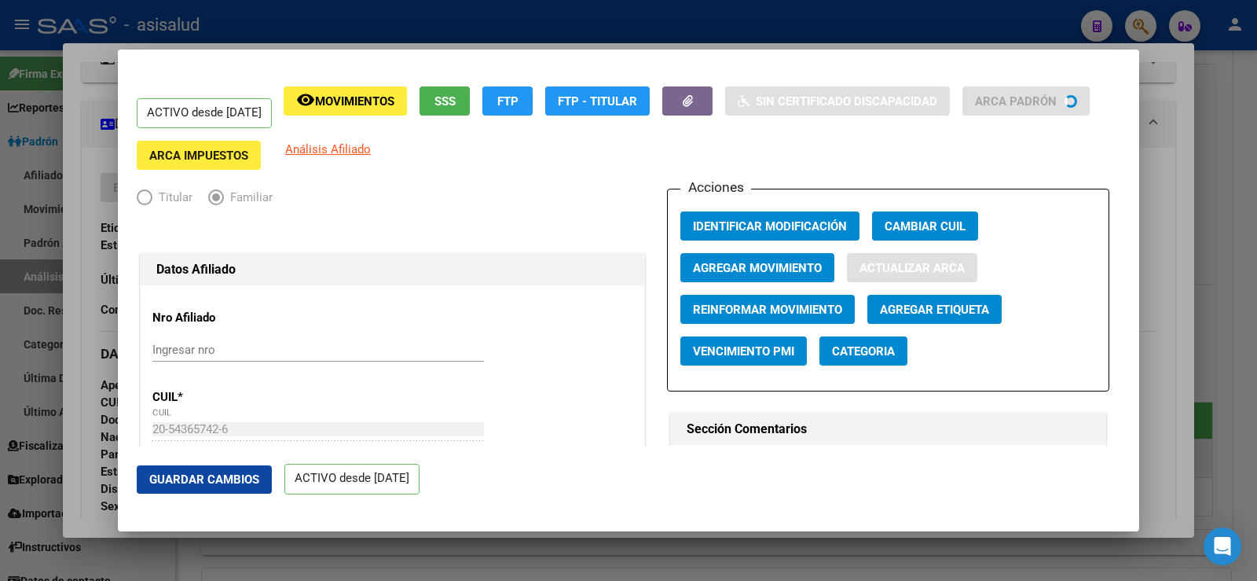
type input "MIÑO"
type input "[PERSON_NAME]"
type input "LOMA HERMOSA"
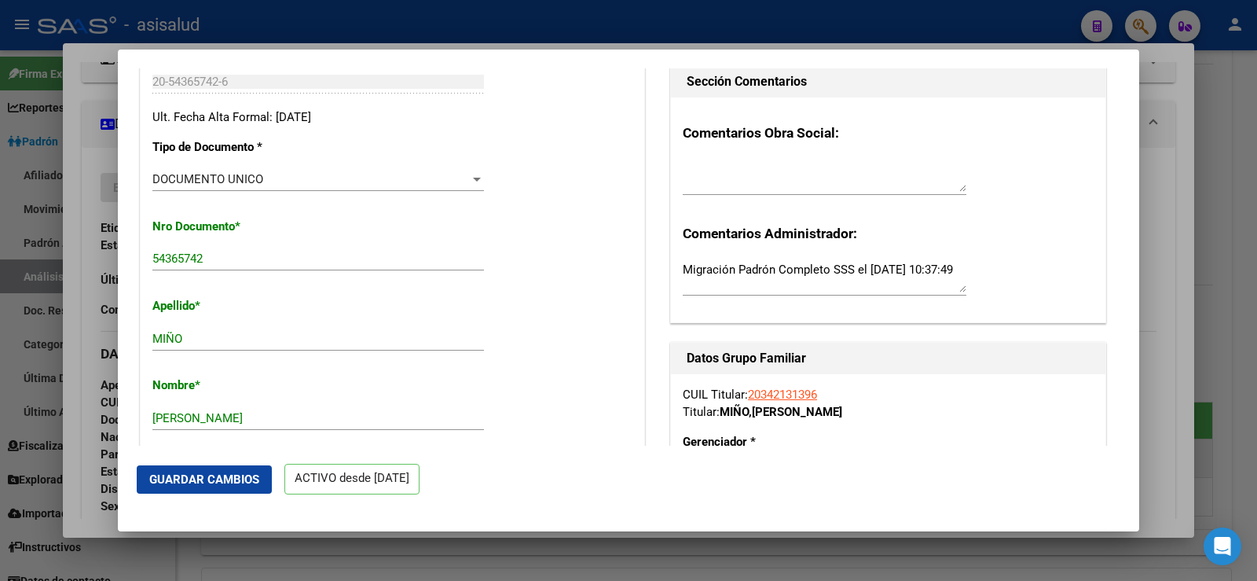
scroll to position [471, 0]
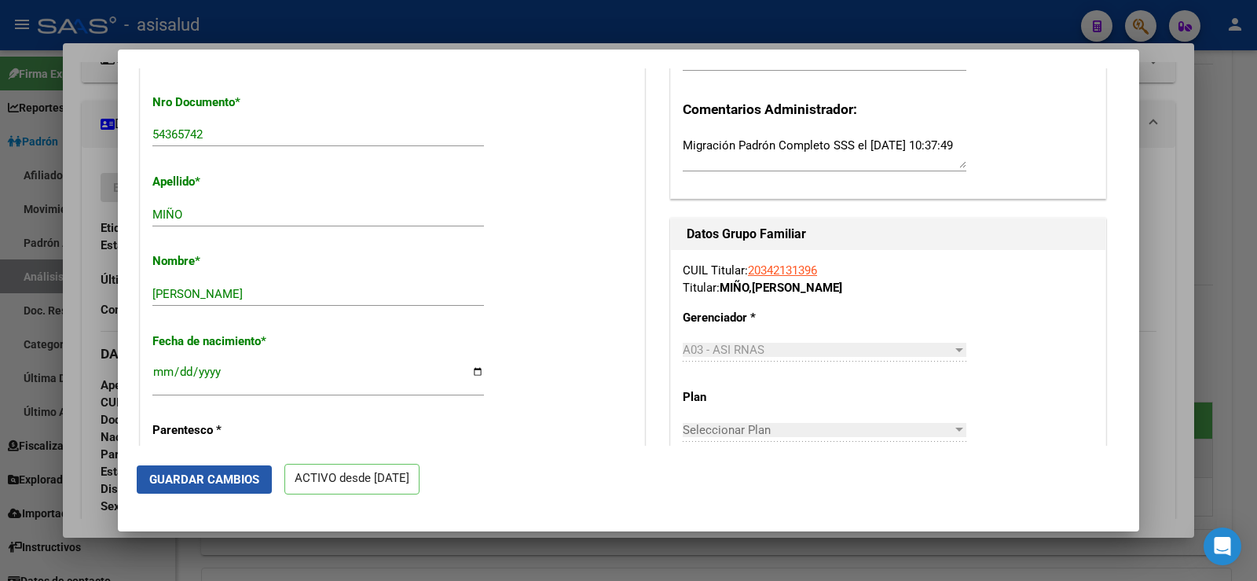
click at [237, 475] on span "Guardar Cambios" at bounding box center [204, 479] width 110 height 14
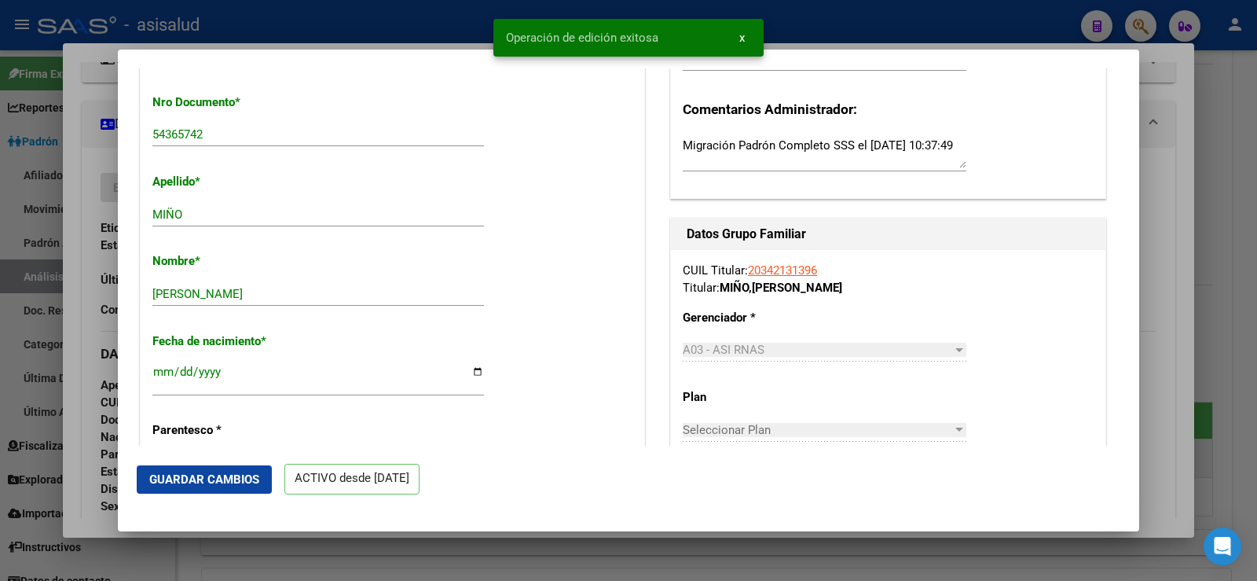
click at [1172, 152] on div at bounding box center [628, 290] width 1257 height 581
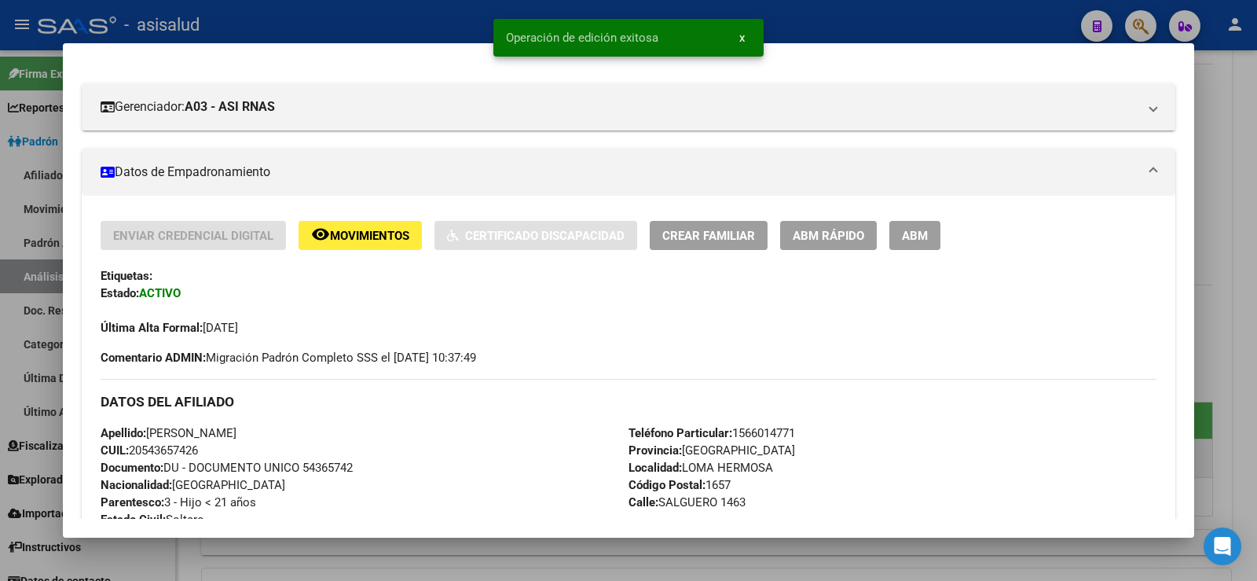
scroll to position [236, 0]
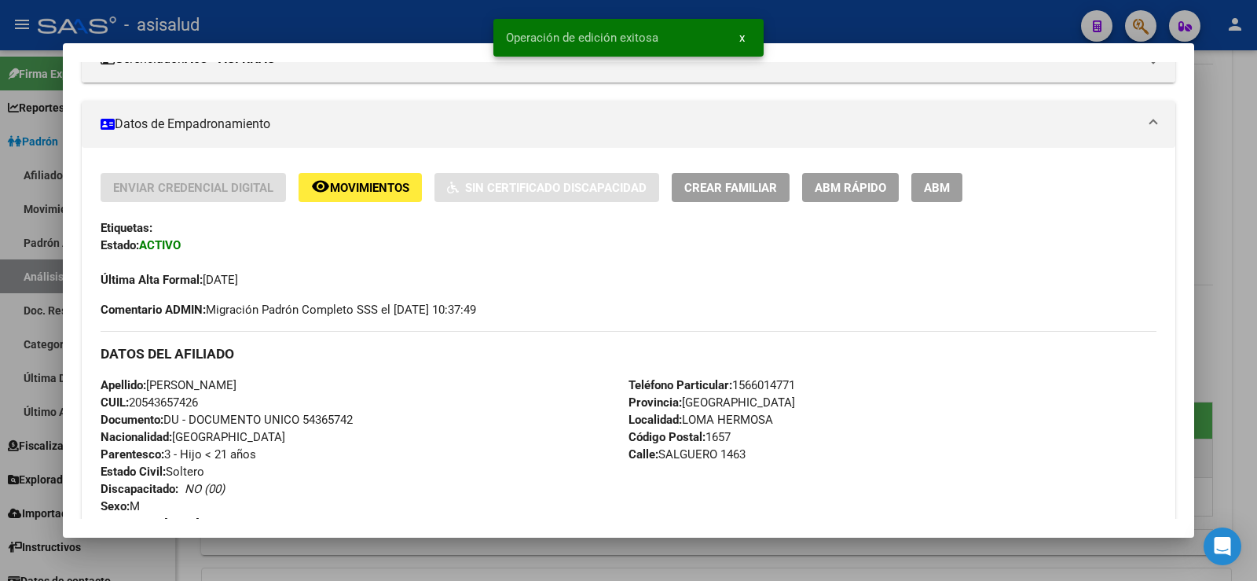
click at [1229, 156] on div at bounding box center [628, 290] width 1257 height 581
